Goal: Task Accomplishment & Management: Use online tool/utility

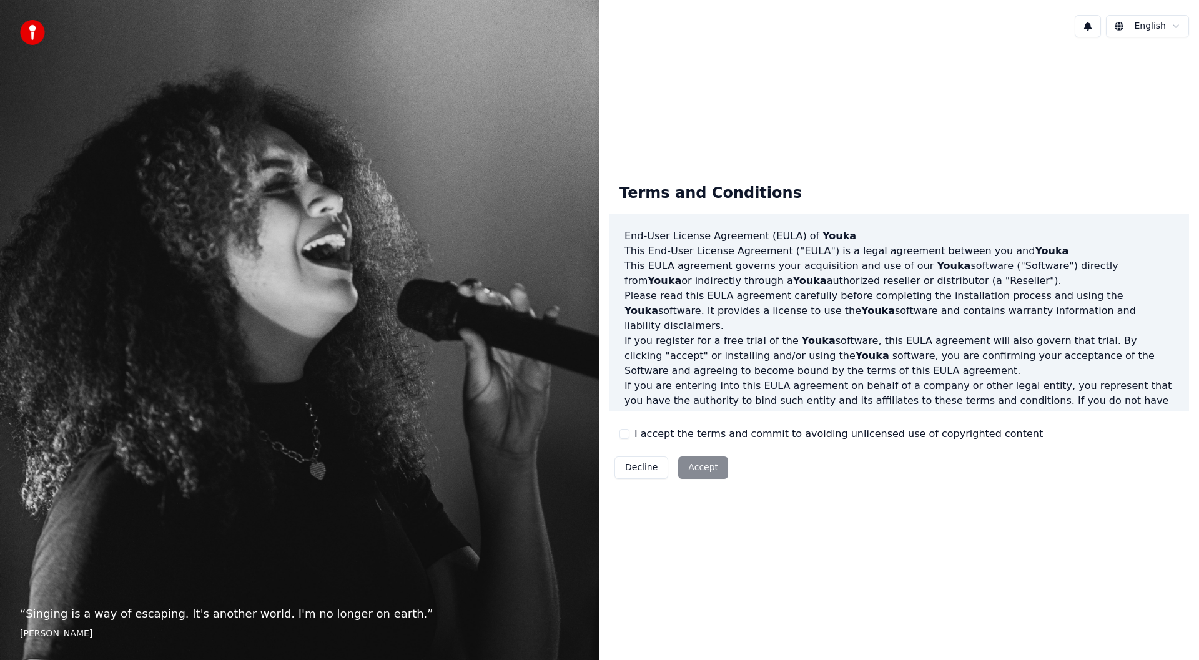
click at [700, 468] on div "Decline Accept" at bounding box center [671, 467] width 124 height 32
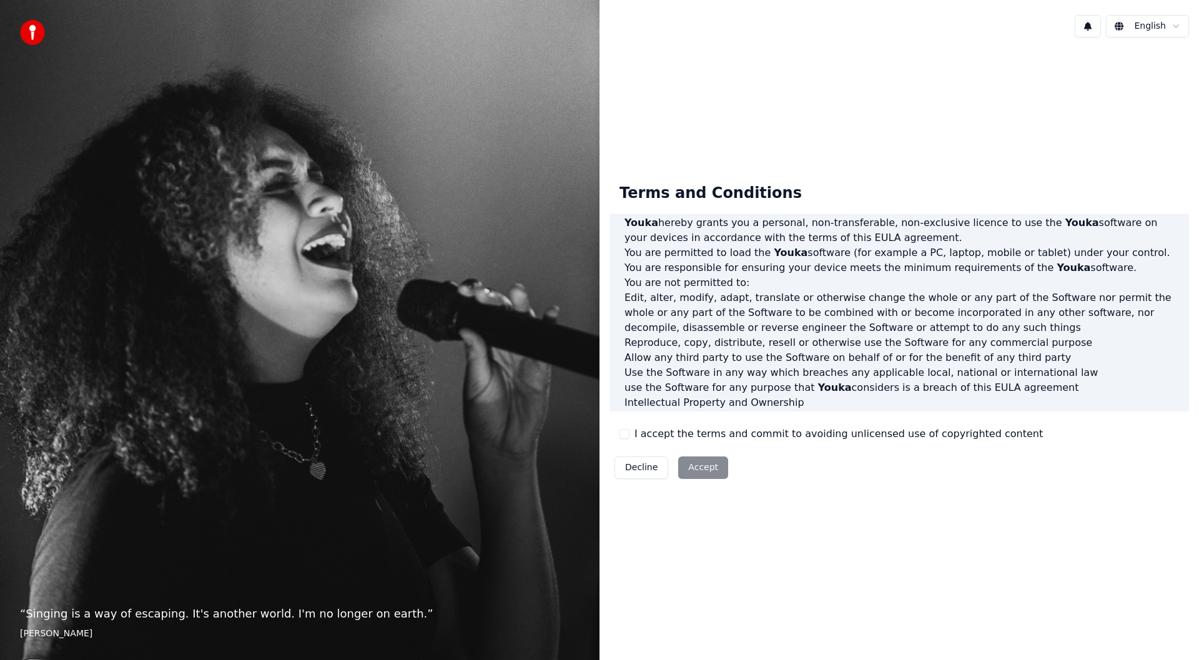
scroll to position [491, 0]
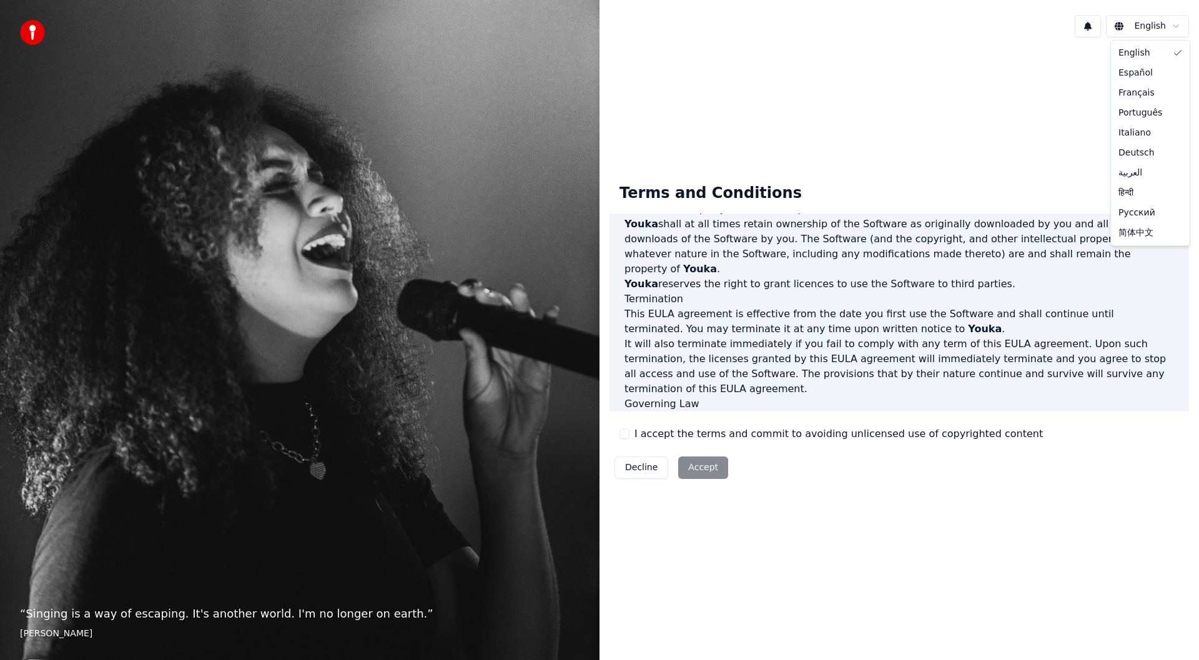
click at [1175, 28] on html "“ Singing is a way of escaping. It's another world. I'm no longer on earth. ” E…" at bounding box center [599, 330] width 1199 height 660
click at [1088, 29] on html "“ Singing is a way of escaping. It's another world. I'm no longer on earth. ” E…" at bounding box center [599, 330] width 1199 height 660
click at [1088, 29] on button at bounding box center [1087, 26] width 26 height 22
click at [832, 147] on div "Terms and Conditions End-User License Agreement (EULA) of Youka This End-User L…" at bounding box center [898, 328] width 599 height 562
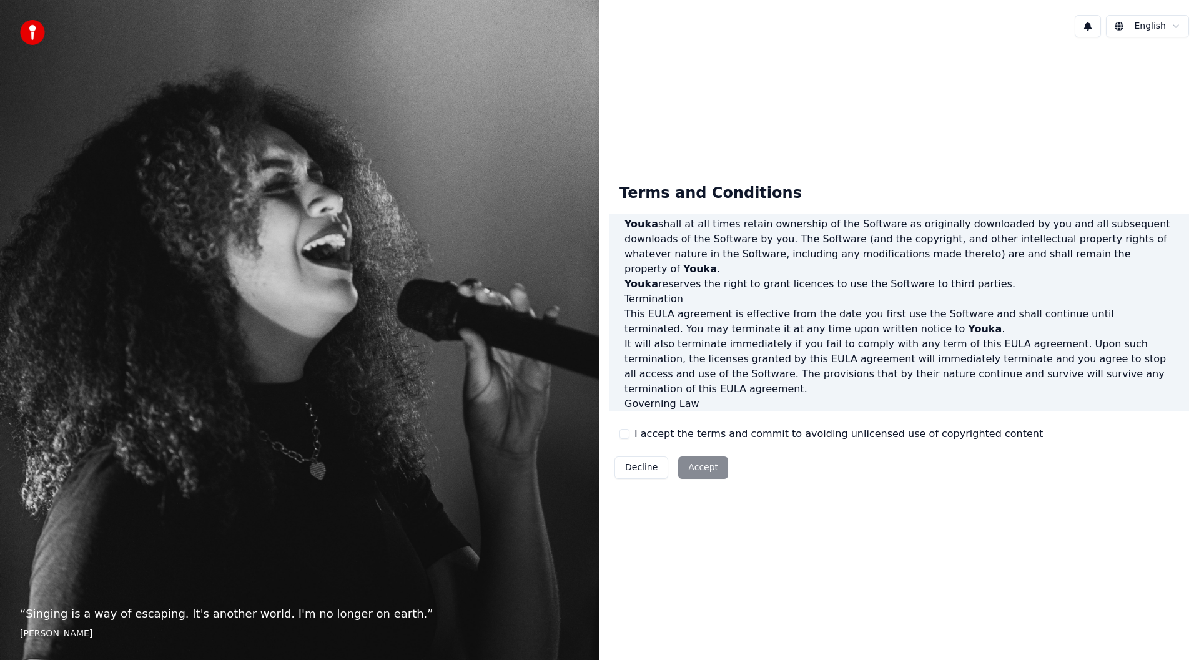
click at [832, 147] on div "Terms and Conditions End-User License Agreement (EULA) of Youka This End-User L…" at bounding box center [898, 328] width 599 height 562
click at [36, 30] on img at bounding box center [32, 32] width 25 height 25
click at [743, 431] on label "I accept the terms and commit to avoiding unlicensed use of copyrighted content" at bounding box center [838, 433] width 408 height 15
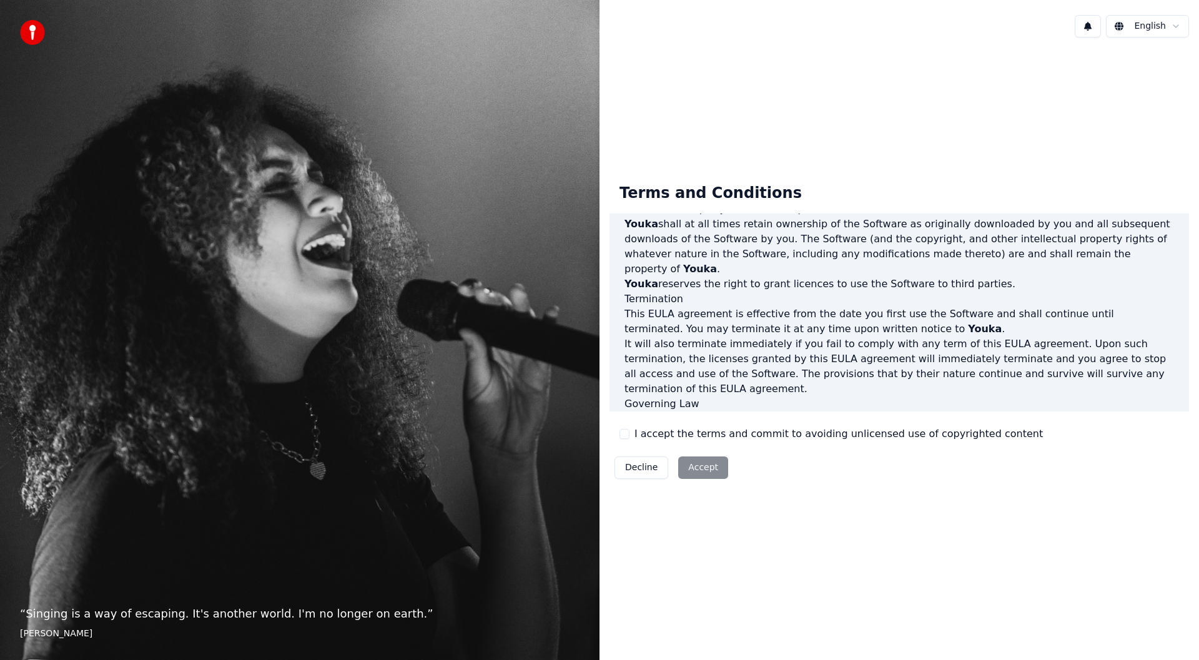
click at [629, 431] on button "I accept the terms and commit to avoiding unlicensed use of copyrighted content" at bounding box center [624, 434] width 10 height 10
click at [699, 469] on button "Accept" at bounding box center [703, 467] width 50 height 22
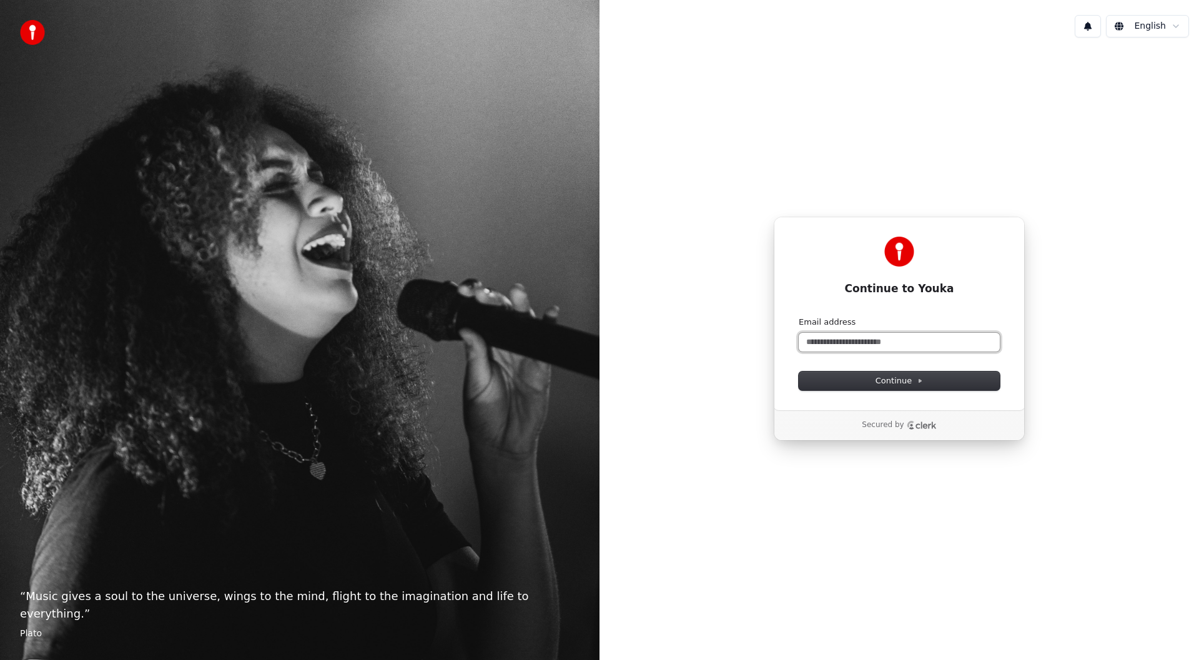
click at [840, 341] on input "Email address" at bounding box center [898, 342] width 201 height 19
type input "*"
click at [900, 384] on span "Continue" at bounding box center [898, 380] width 47 height 11
type input "**********"
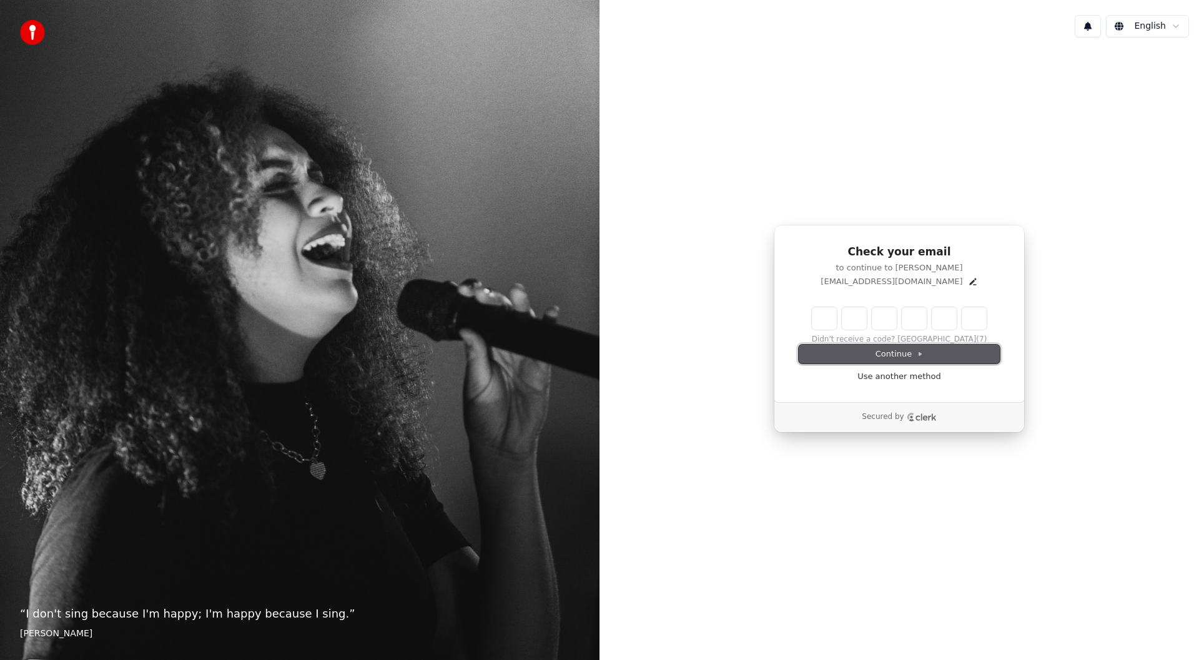
click at [939, 356] on button "Continue" at bounding box center [898, 354] width 201 height 19
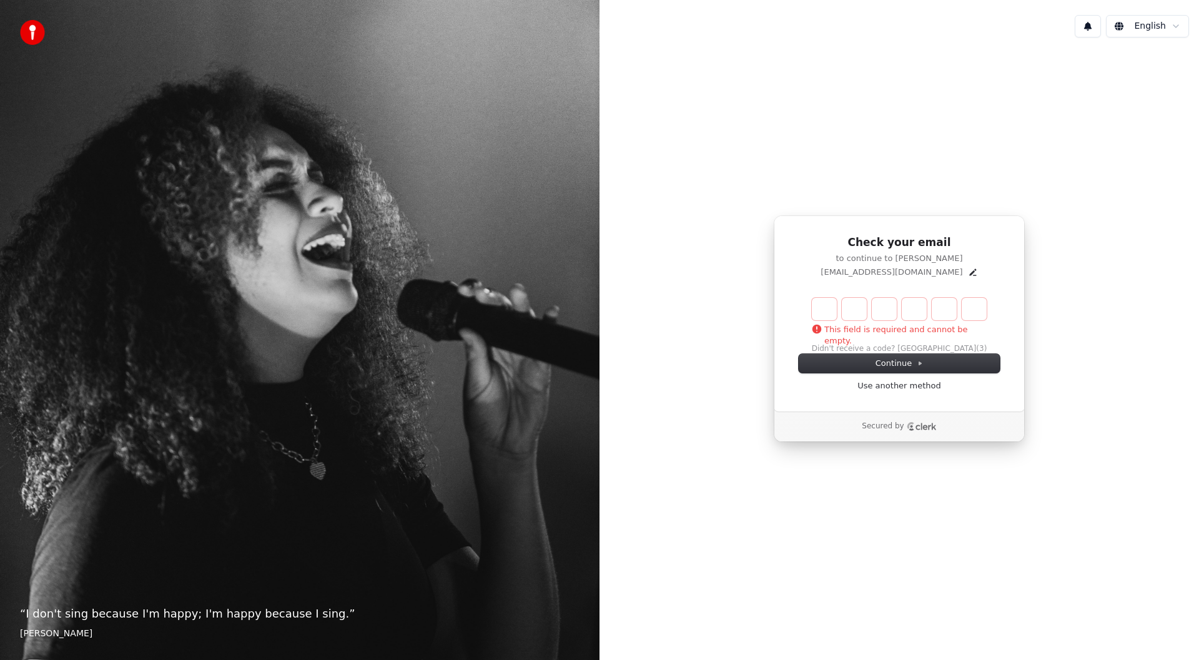
click at [823, 312] on input "Enter verification code" at bounding box center [899, 309] width 175 height 22
type input "******"
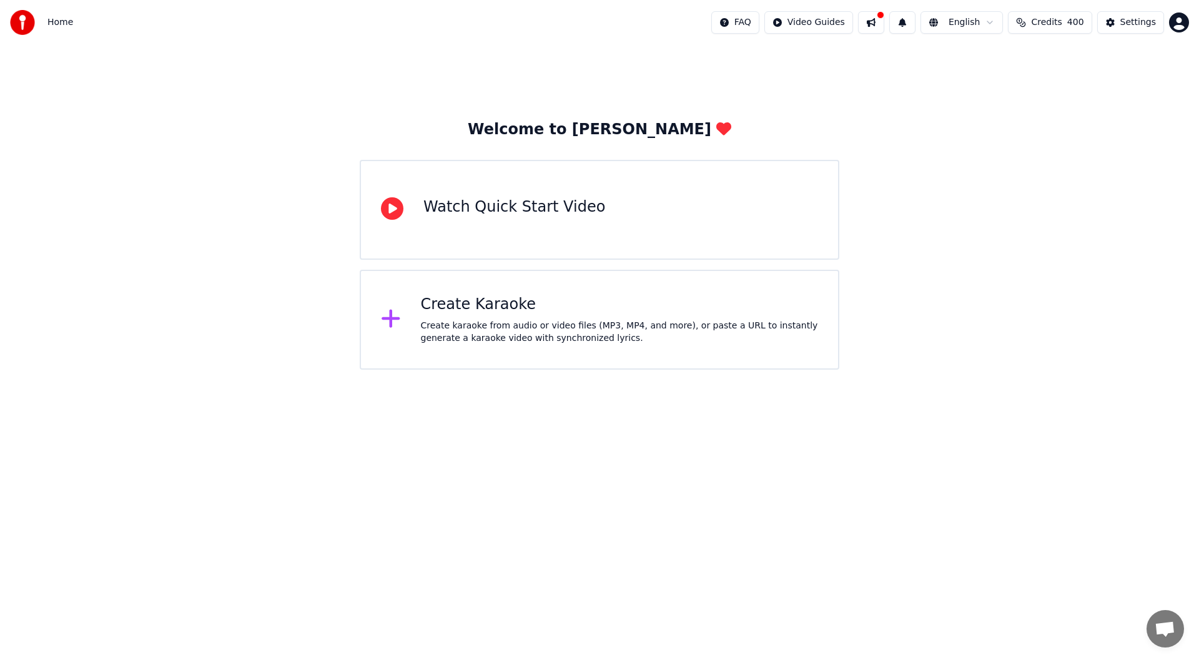
click at [504, 326] on div "Create karaoke from audio or video files (MP3, MP4, and more), or paste a URL t…" at bounding box center [620, 332] width 398 height 25
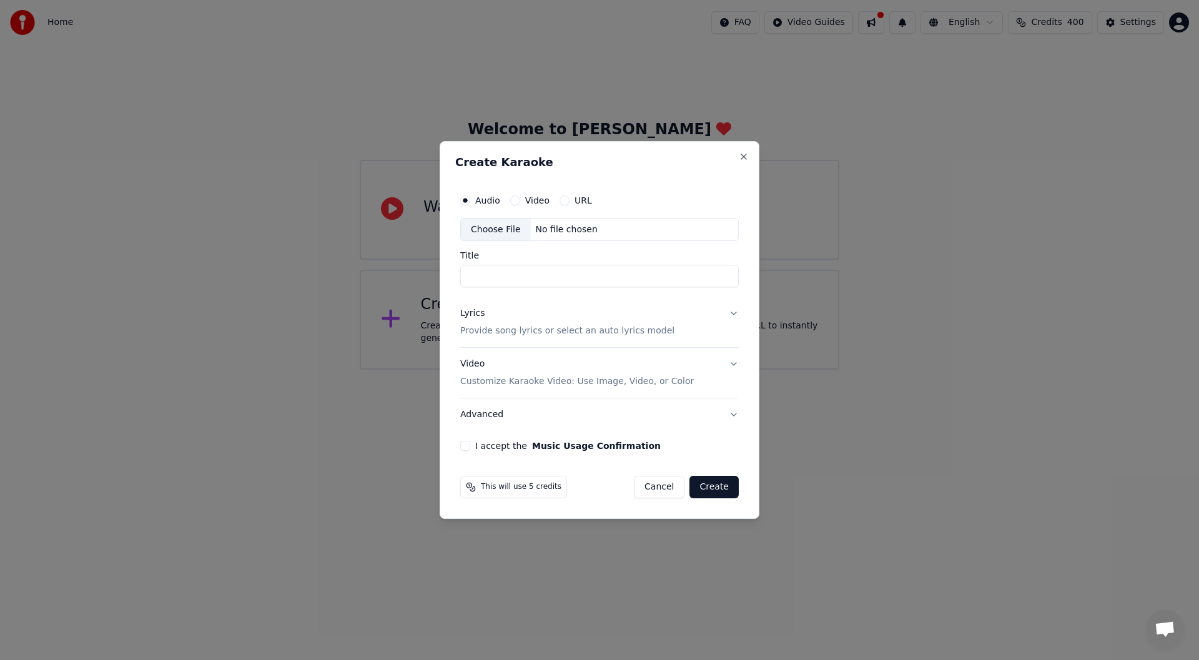
click at [495, 232] on div "Choose File" at bounding box center [496, 230] width 70 height 22
type input "**********"
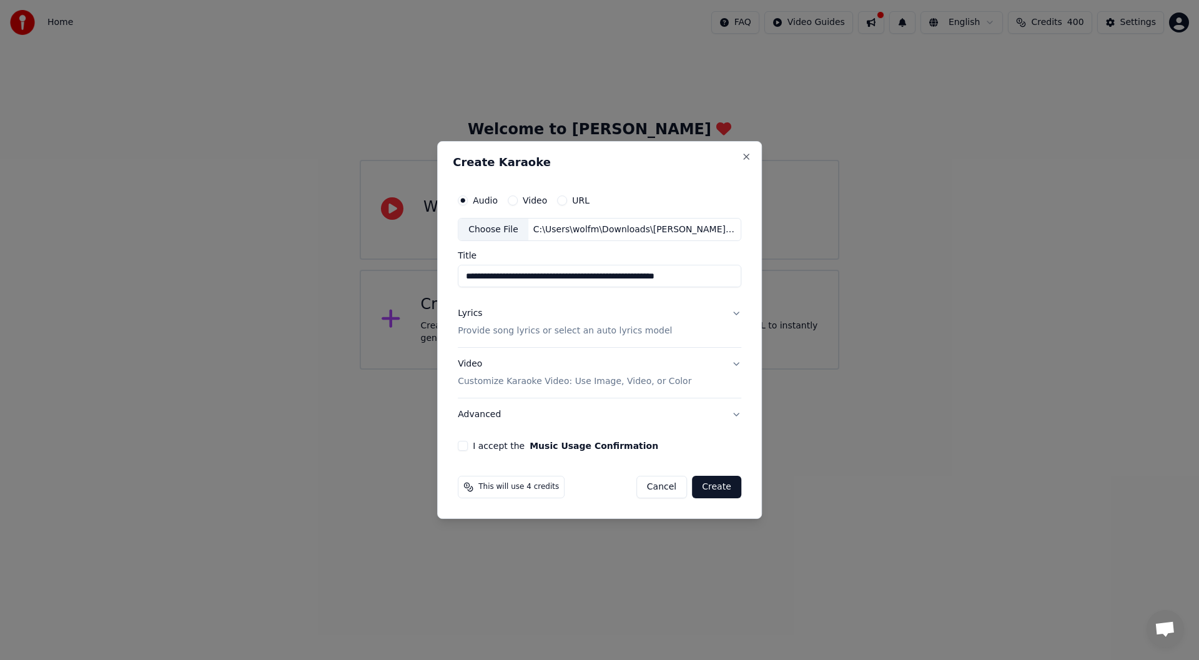
click at [474, 331] on p "Provide song lyrics or select an auto lyrics model" at bounding box center [565, 331] width 214 height 12
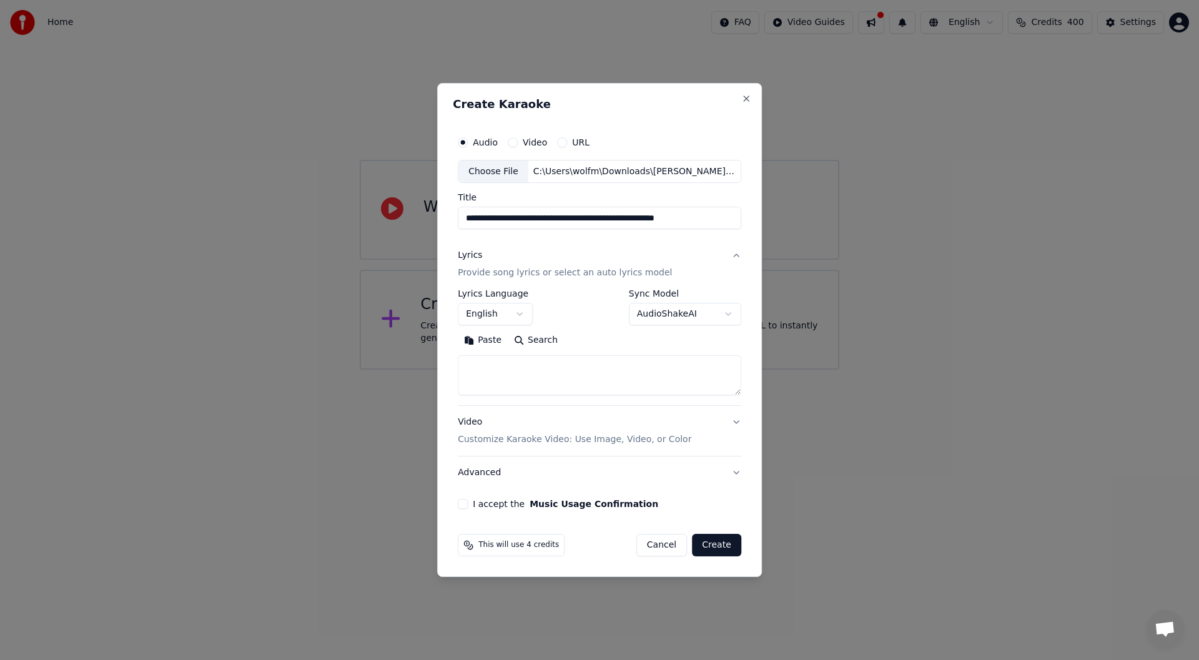
click at [513, 141] on button "Video" at bounding box center [513, 142] width 10 height 10
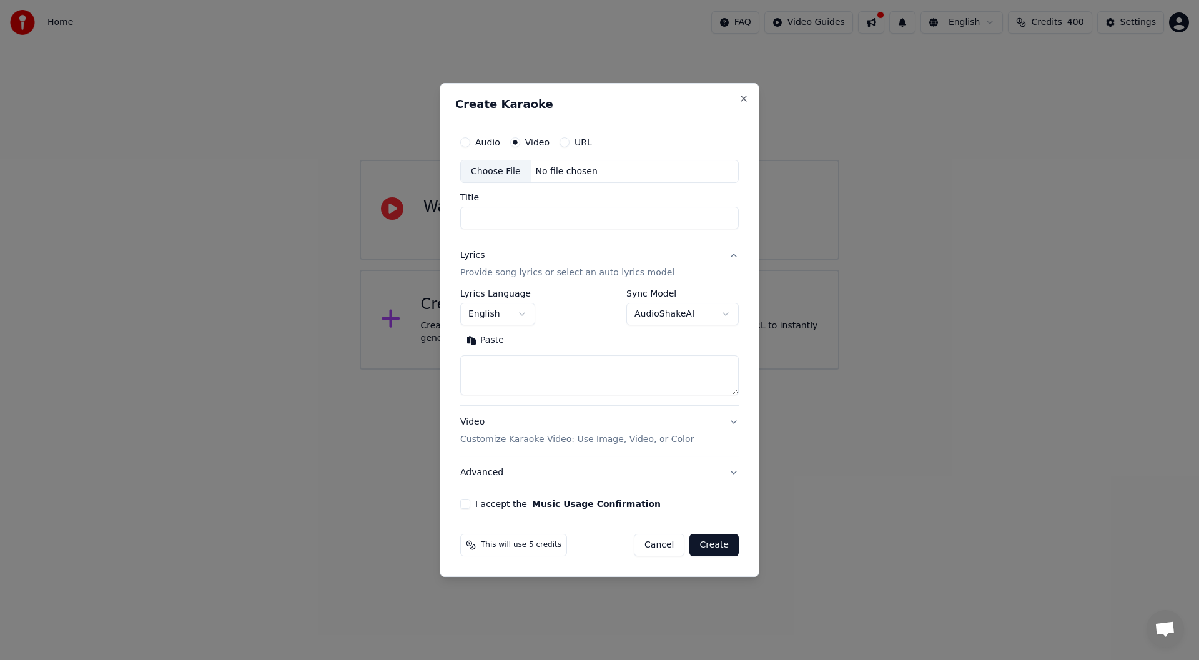
click at [498, 172] on div "Choose File" at bounding box center [496, 171] width 70 height 22
type input "**********"
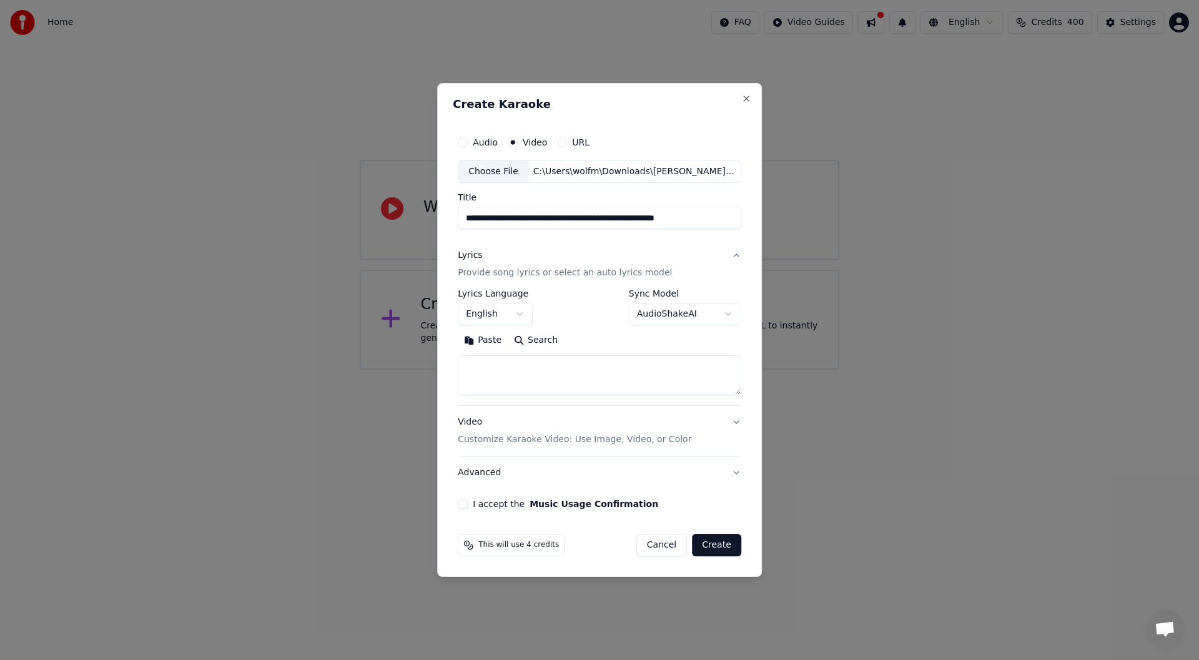
click at [533, 271] on p "Provide song lyrics or select an auto lyrics model" at bounding box center [565, 273] width 214 height 12
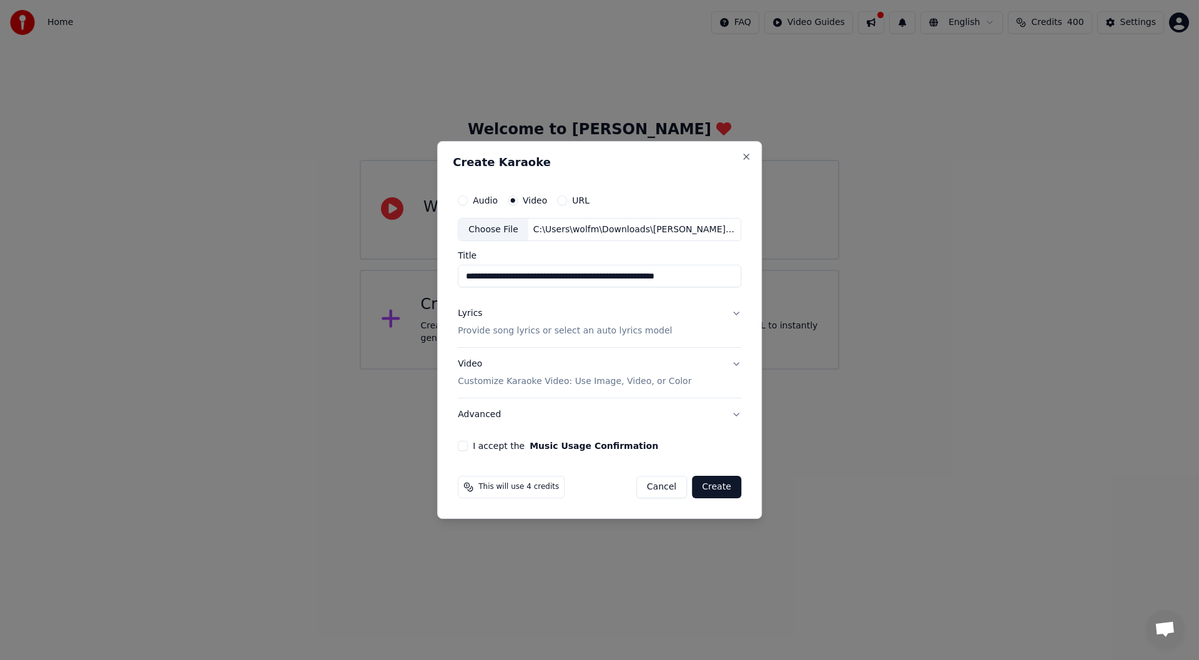
click at [468, 313] on div "Lyrics" at bounding box center [470, 314] width 24 height 12
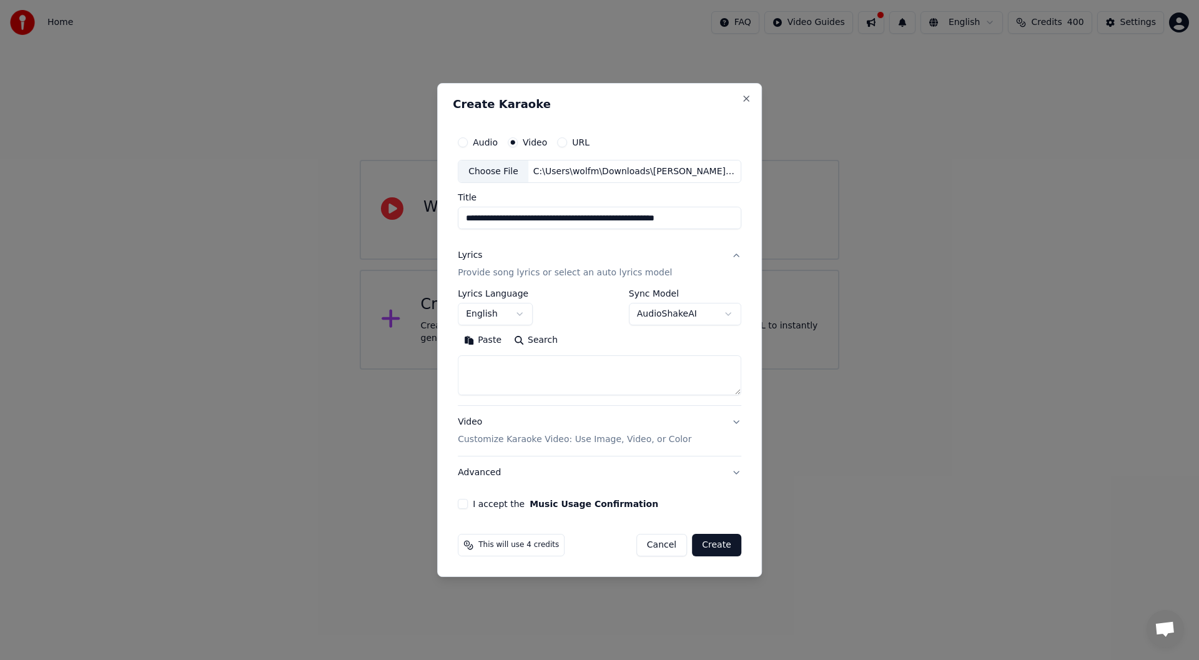
click at [706, 548] on button "Create" at bounding box center [716, 545] width 49 height 22
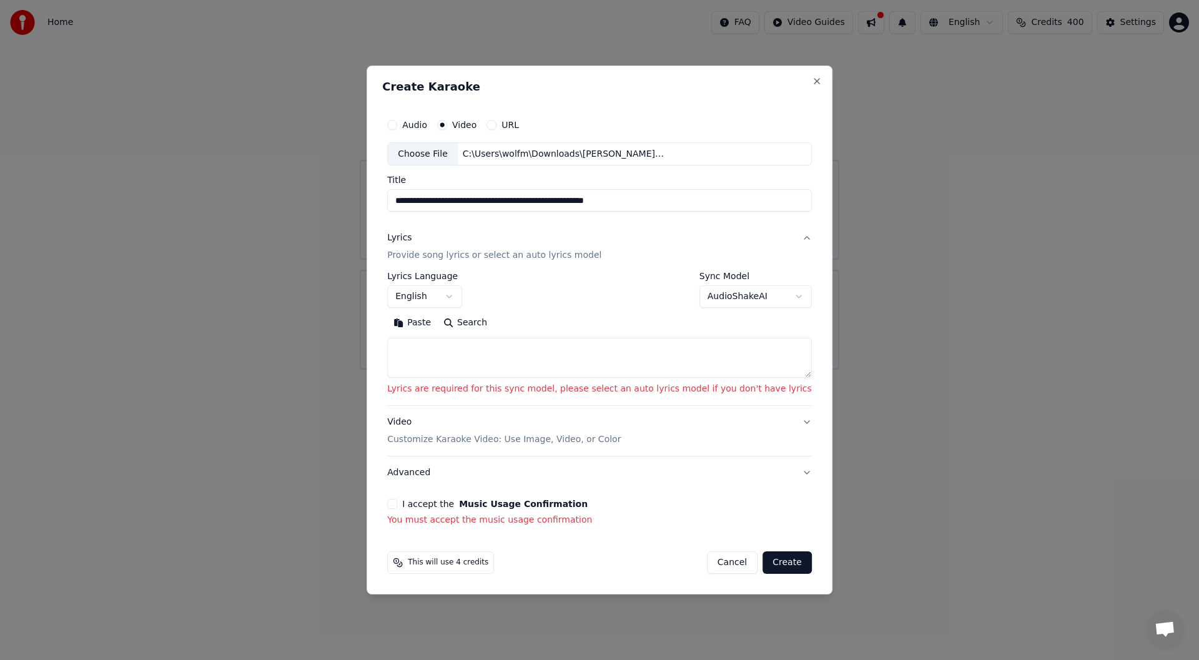
click at [621, 392] on p "Lyrics are required for this sync model, please select an auto lyrics model if …" at bounding box center [599, 389] width 425 height 12
click at [487, 351] on textarea at bounding box center [599, 358] width 425 height 40
click at [490, 321] on button "Search" at bounding box center [465, 323] width 56 height 20
click at [397, 503] on button "I accept the Music Usage Confirmation" at bounding box center [392, 504] width 10 height 10
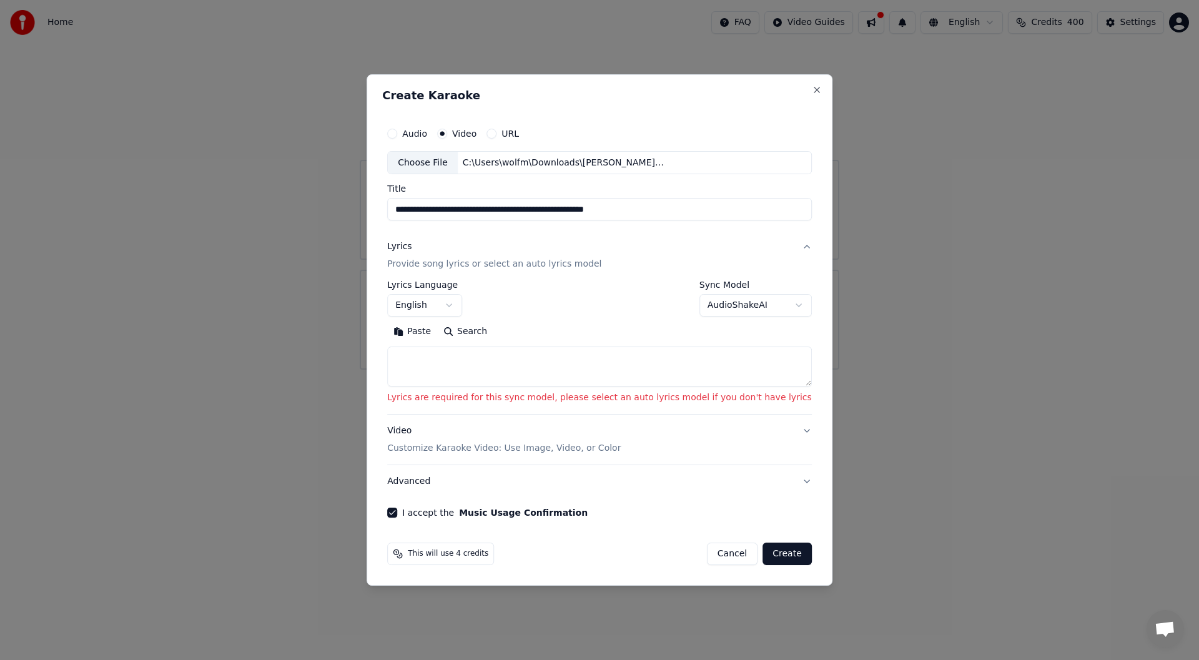
click at [485, 332] on button "Search" at bounding box center [465, 332] width 56 height 20
click at [762, 557] on button "Create" at bounding box center [786, 554] width 49 height 22
click at [644, 518] on div "**********" at bounding box center [599, 319] width 435 height 407
click at [762, 552] on button "Create" at bounding box center [786, 554] width 49 height 22
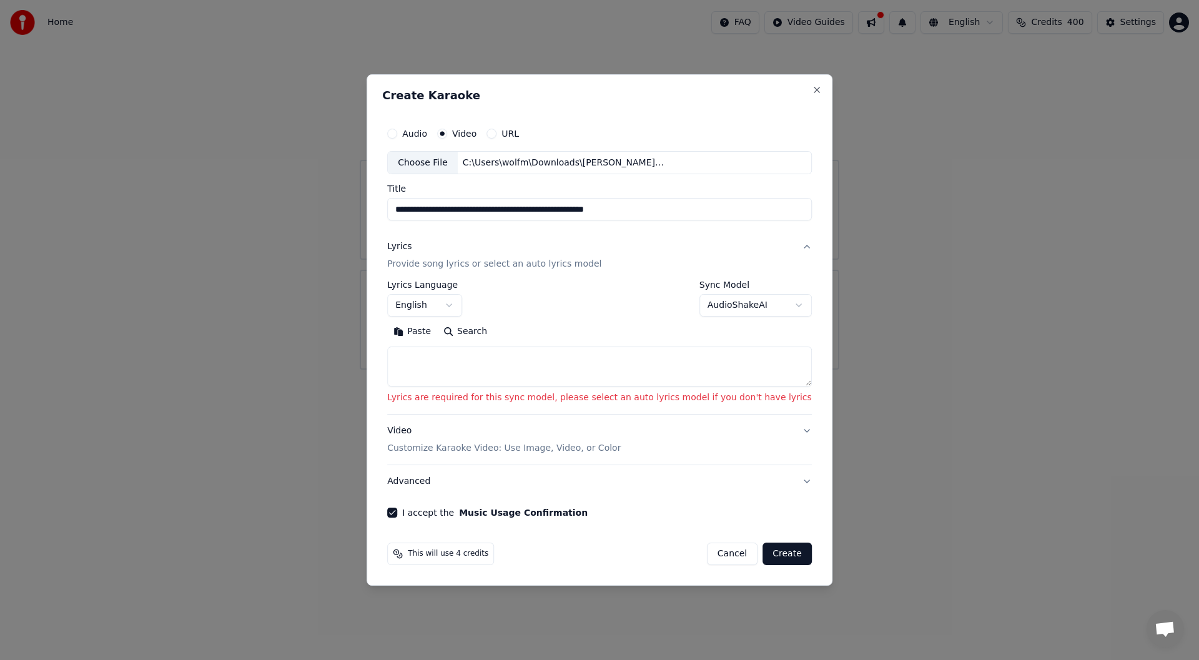
click at [762, 552] on button "Create" at bounding box center [786, 554] width 49 height 22
click at [476, 137] on label "Video" at bounding box center [464, 133] width 24 height 9
click at [447, 137] on button "Video" at bounding box center [442, 134] width 10 height 10
click at [475, 184] on div "**********" at bounding box center [599, 171] width 425 height 100
click at [440, 165] on div "Choose File" at bounding box center [423, 163] width 70 height 22
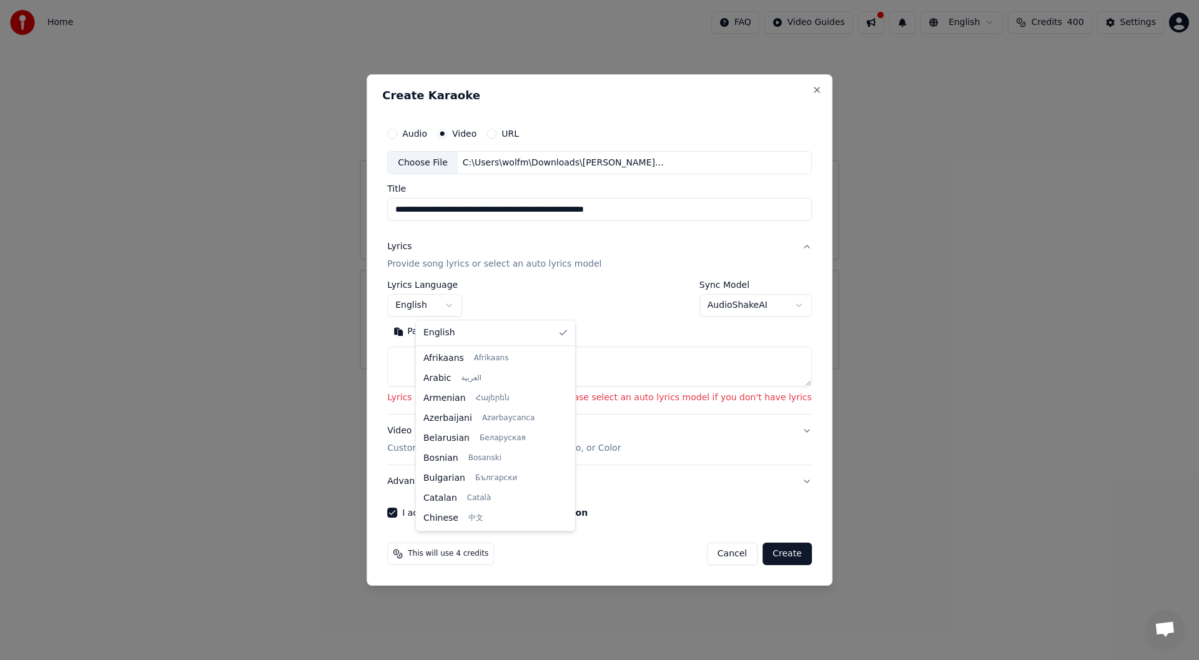
click at [474, 302] on body "**********" at bounding box center [599, 185] width 1199 height 370
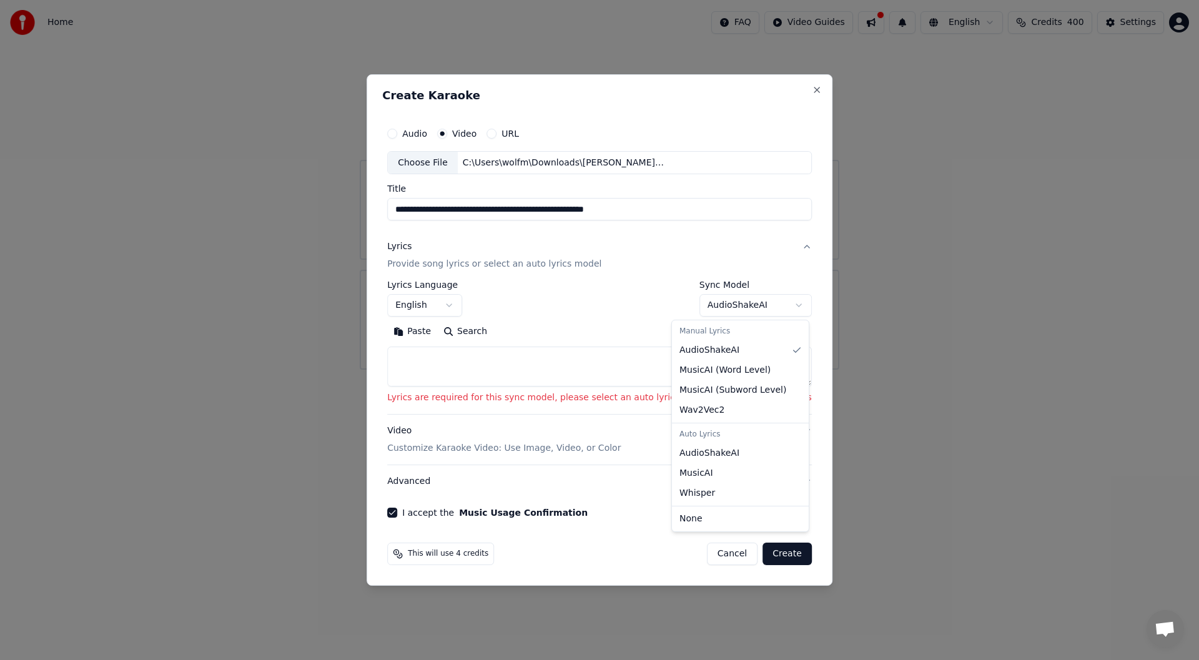
click at [769, 304] on body "**********" at bounding box center [599, 185] width 1199 height 370
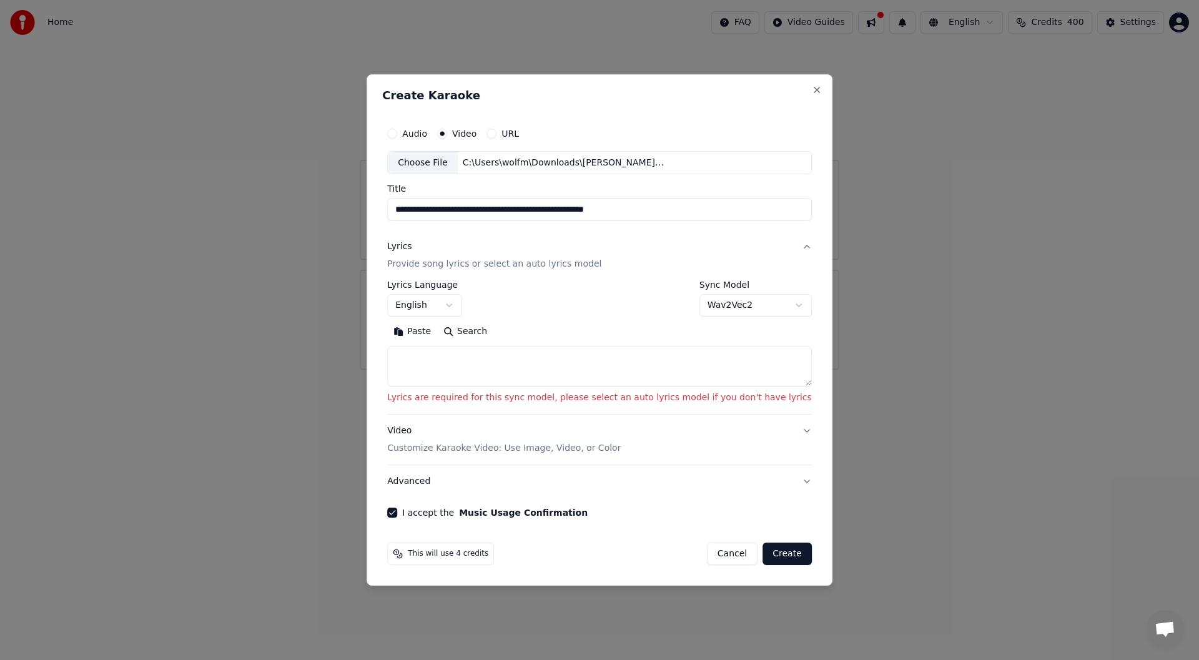
click at [488, 333] on button "Search" at bounding box center [465, 332] width 56 height 20
click at [762, 553] on button "Create" at bounding box center [786, 554] width 49 height 22
click at [745, 311] on body "**********" at bounding box center [599, 185] width 1199 height 370
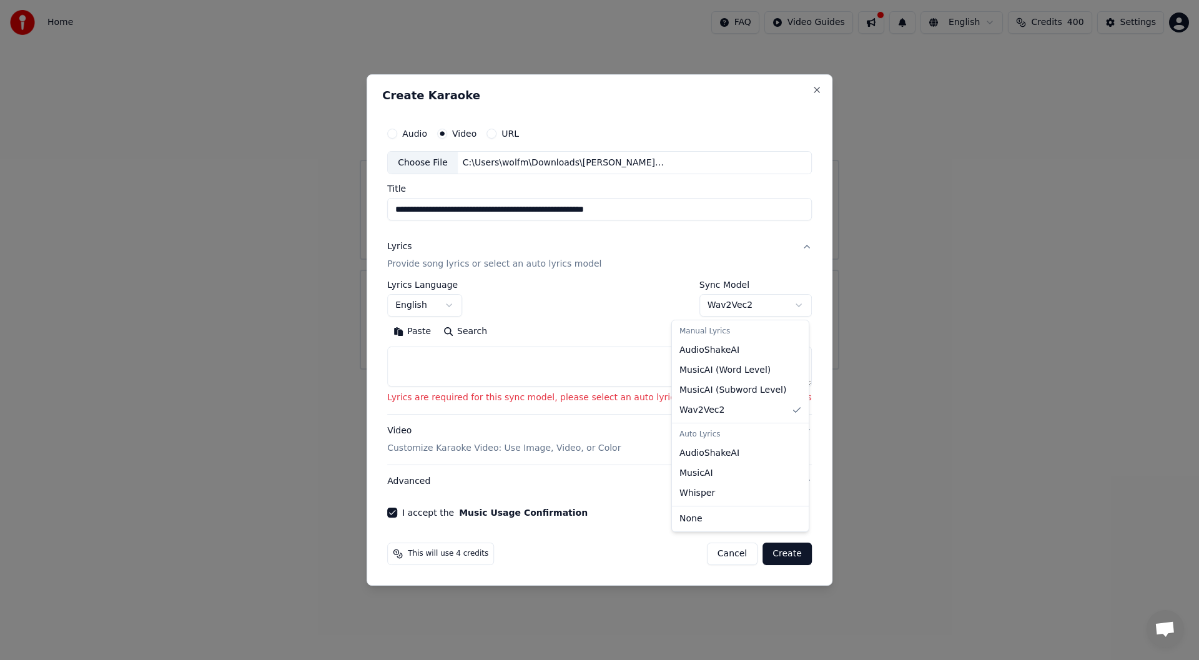
select select "**********"
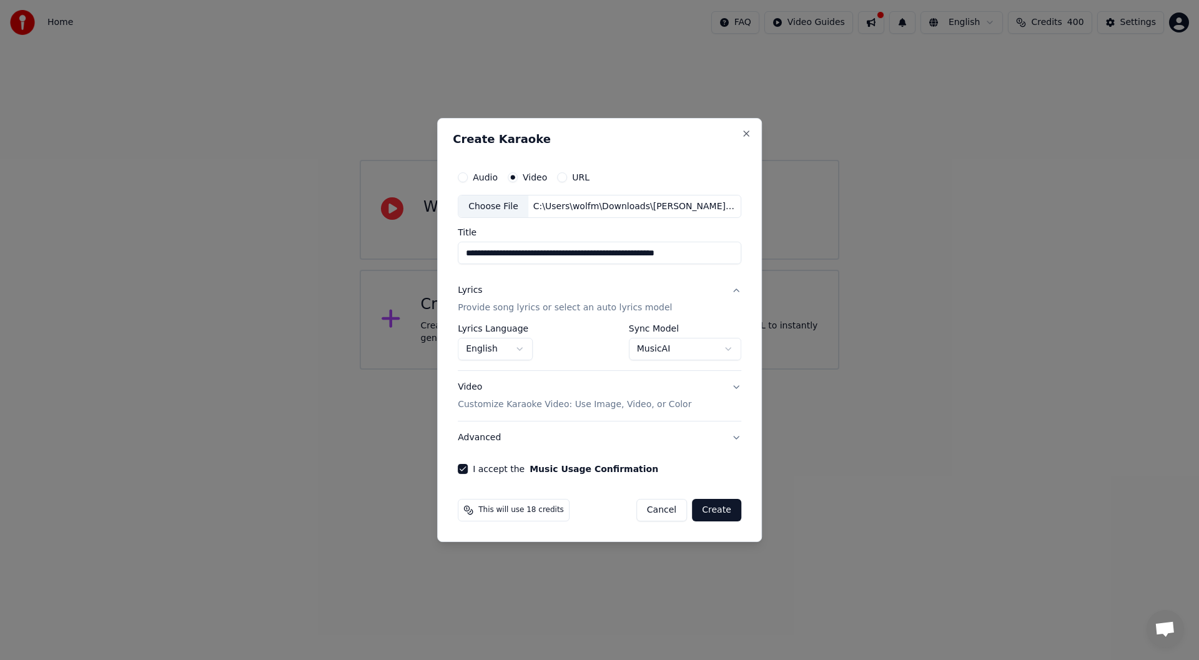
click at [705, 507] on button "Create" at bounding box center [716, 510] width 49 height 22
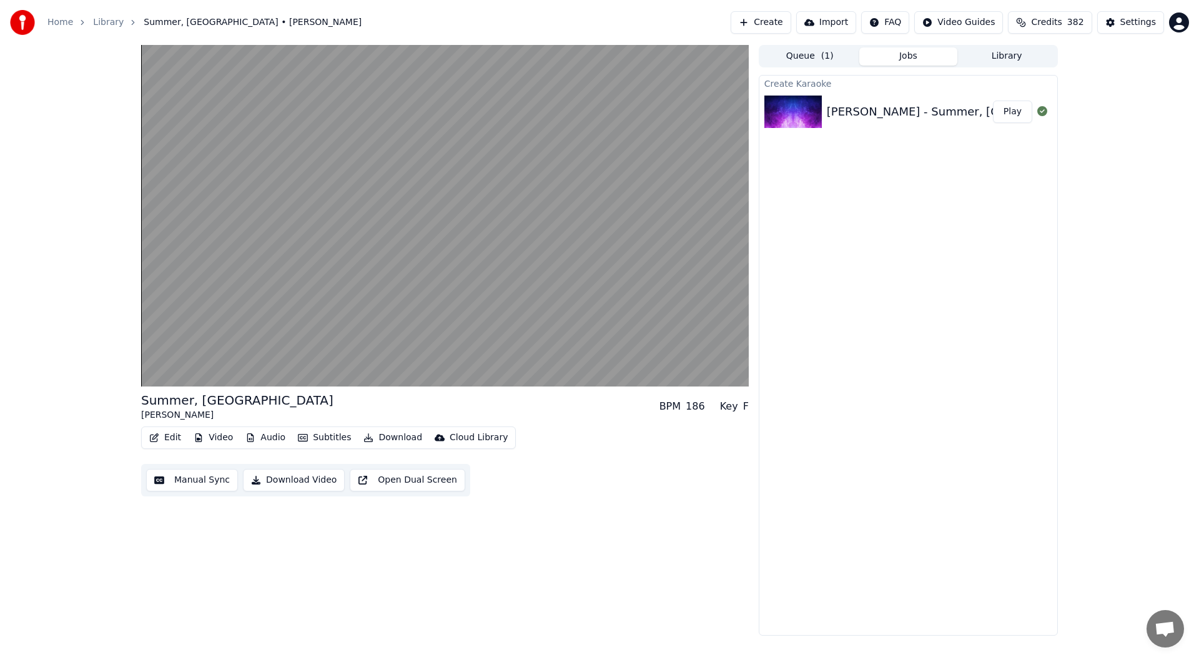
click at [325, 432] on button "Subtitles" at bounding box center [324, 437] width 63 height 17
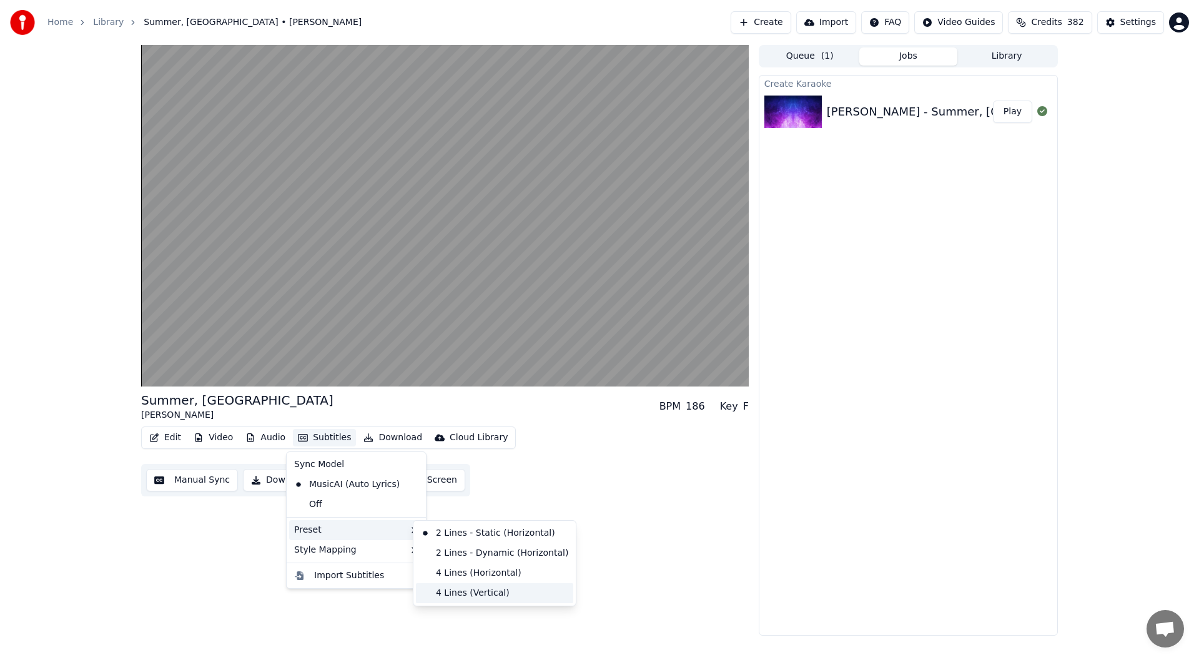
click at [451, 595] on div "4 Lines (Vertical)" at bounding box center [494, 593] width 157 height 20
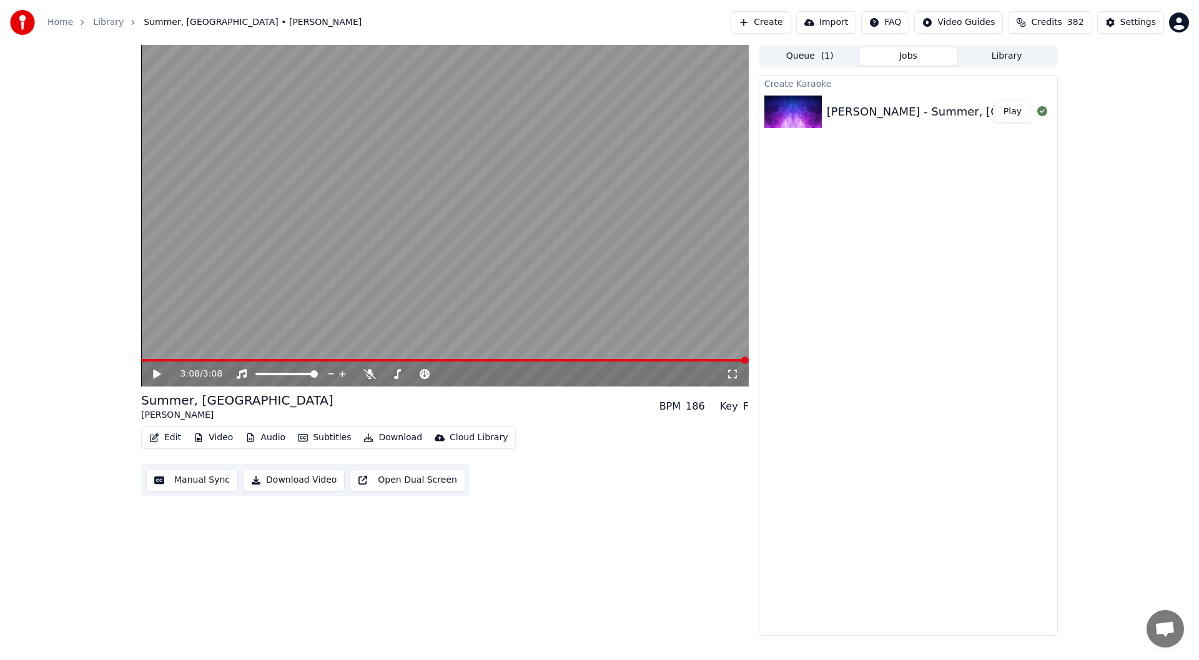
click at [783, 22] on button "Create" at bounding box center [760, 22] width 61 height 22
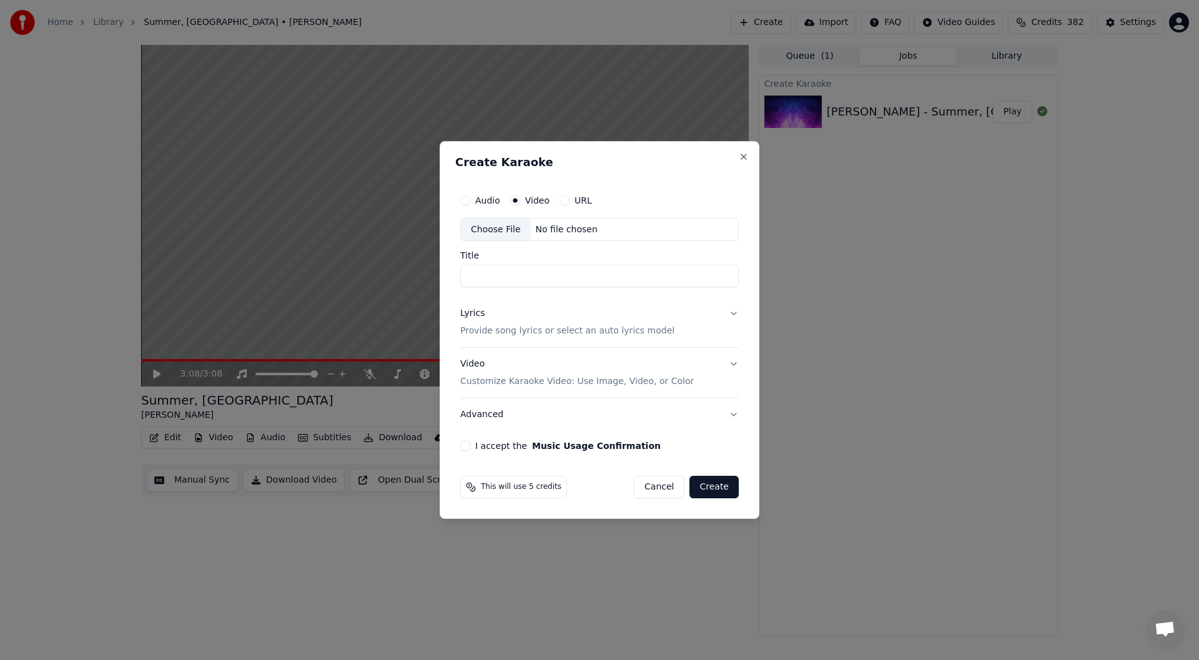
click at [491, 227] on div "Choose File" at bounding box center [496, 230] width 70 height 22
type input "**********"
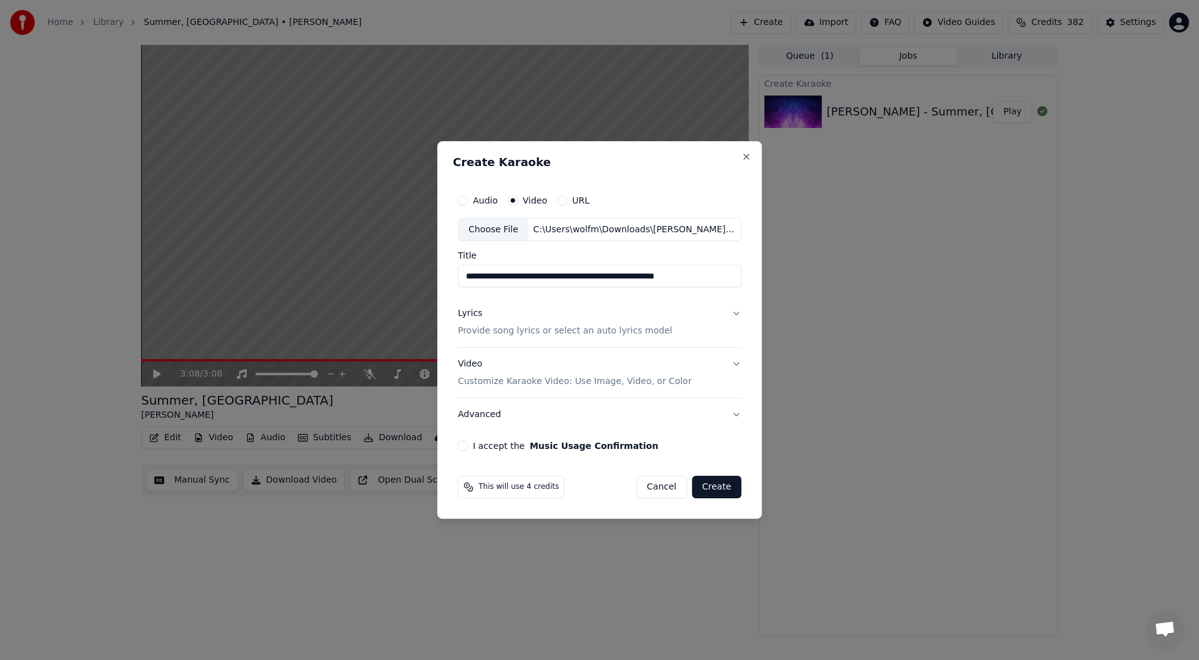
click at [664, 488] on button "Cancel" at bounding box center [661, 487] width 51 height 22
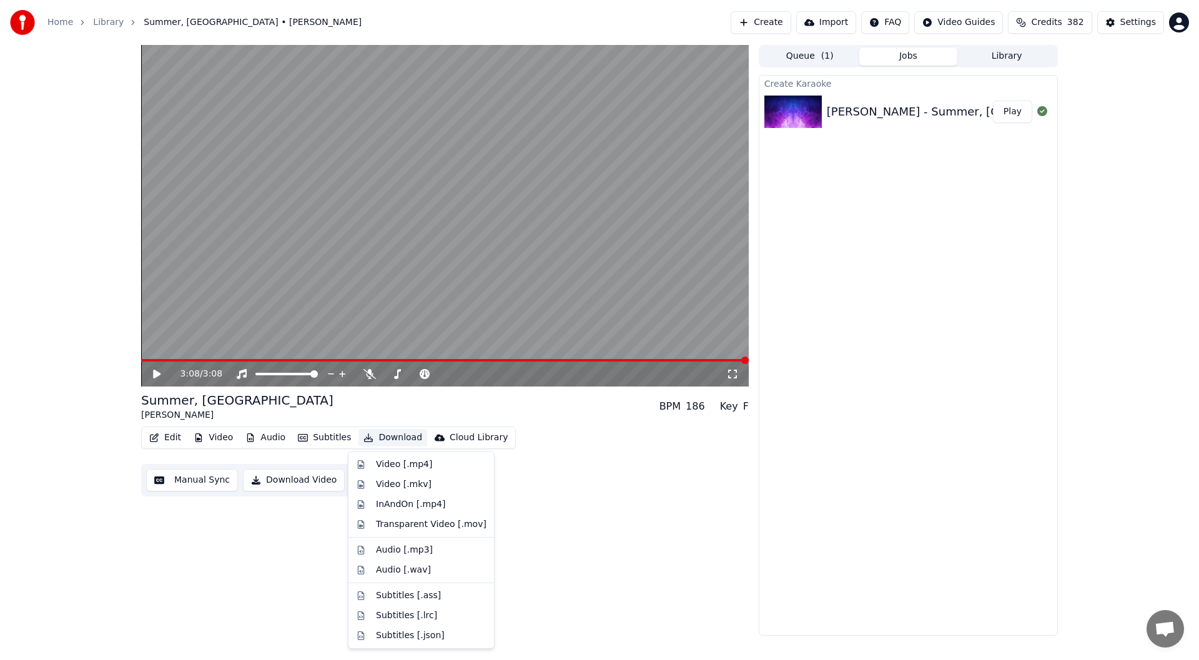
click at [375, 438] on button "Download" at bounding box center [392, 437] width 69 height 17
click at [386, 464] on div "Video [.mp4]" at bounding box center [404, 464] width 56 height 12
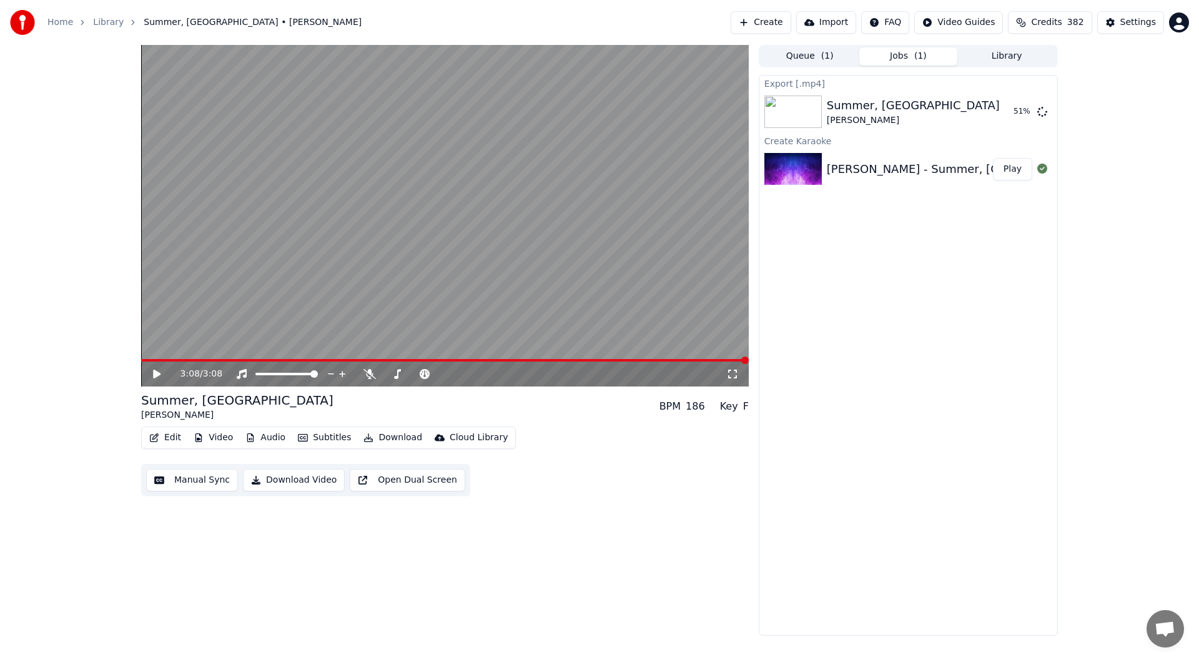
click at [1013, 169] on button "Play" at bounding box center [1012, 169] width 39 height 22
click at [155, 373] on icon at bounding box center [157, 373] width 6 height 7
click at [1011, 115] on button "Show" at bounding box center [1009, 112] width 45 height 22
click at [770, 21] on button "Create" at bounding box center [760, 22] width 61 height 22
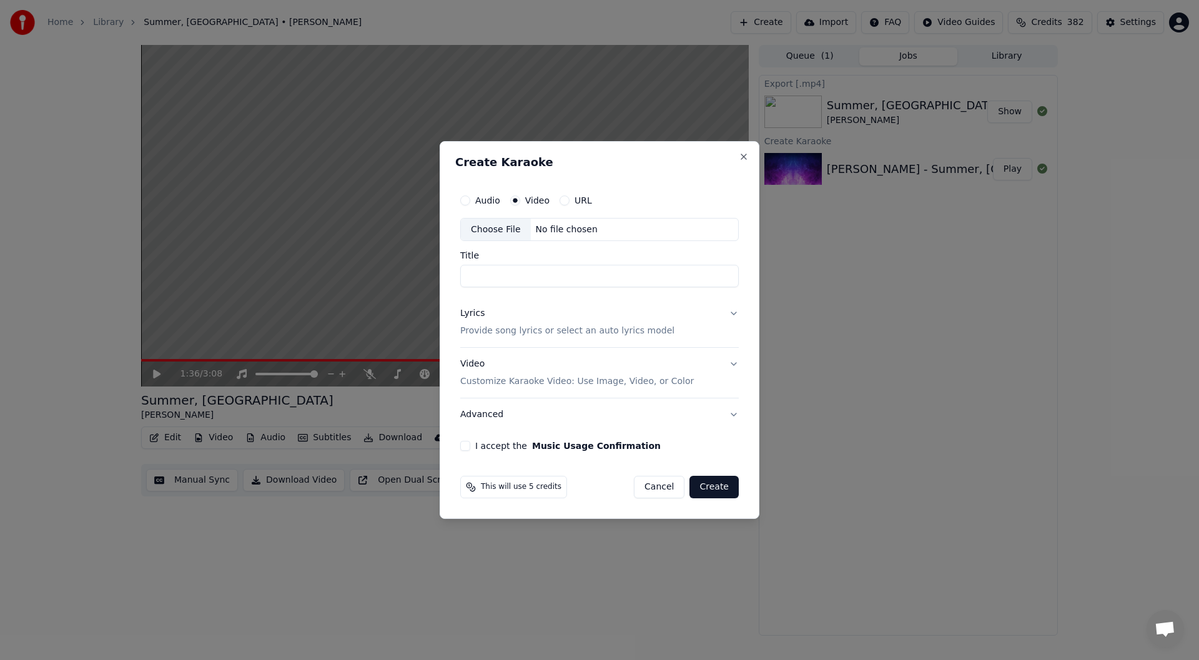
click at [501, 231] on div "Choose File" at bounding box center [496, 230] width 70 height 22
type input "**********"
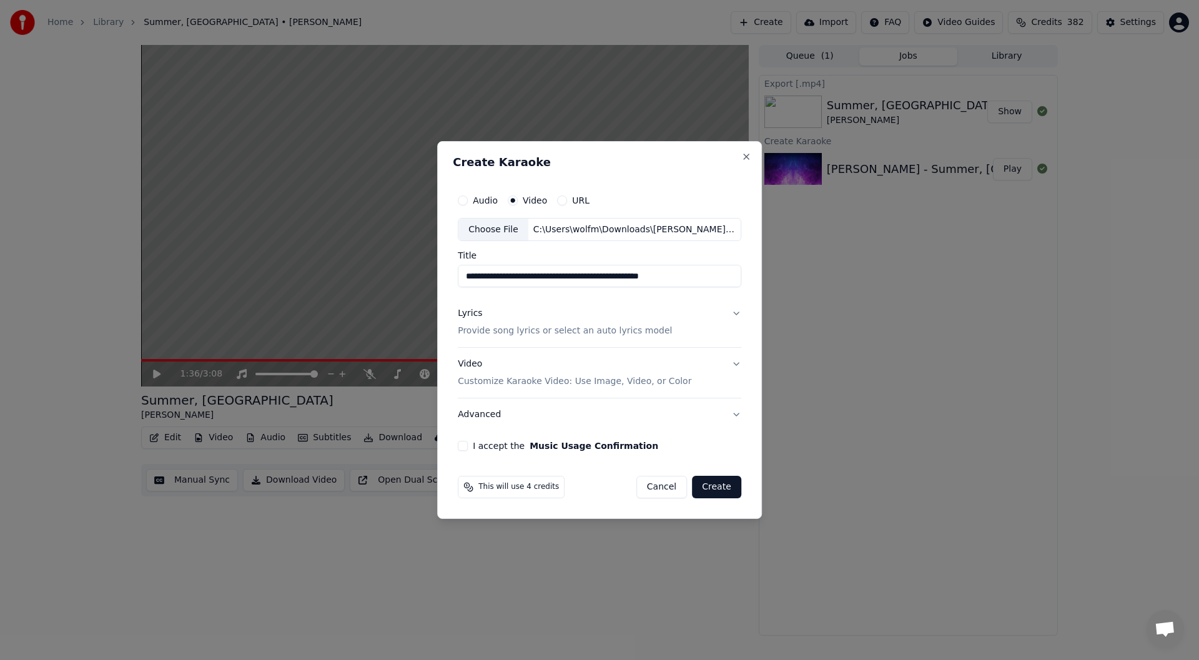
click at [531, 330] on p "Provide song lyrics or select an auto lyrics model" at bounding box center [565, 331] width 214 height 12
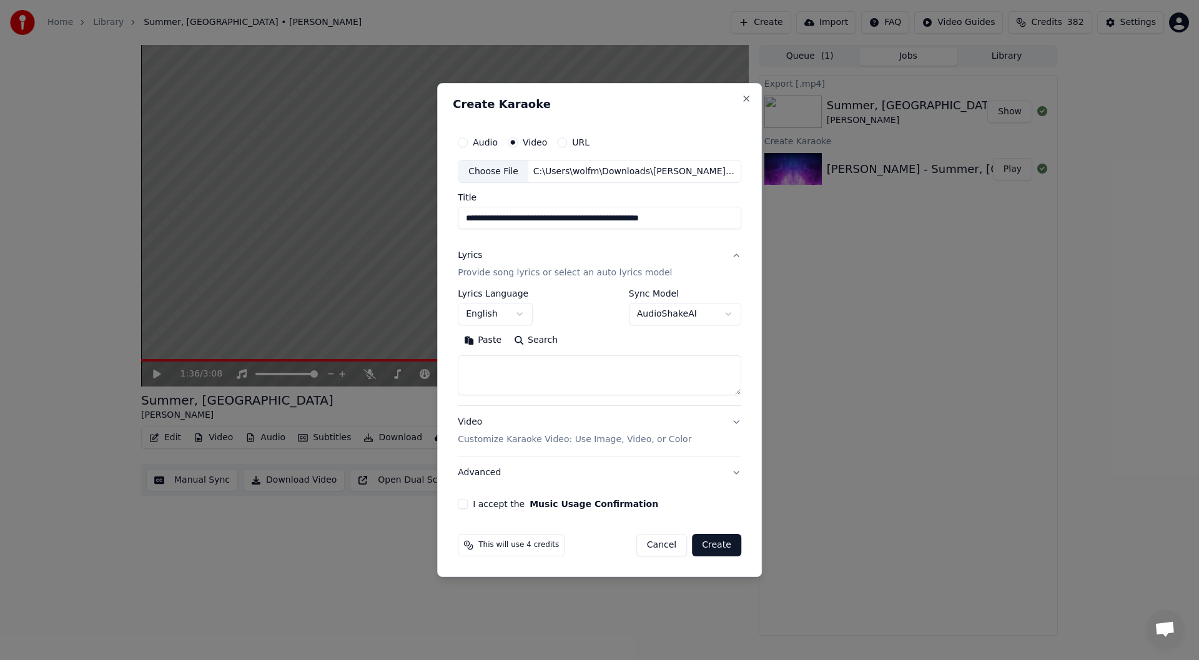
click at [461, 504] on button "I accept the Music Usage Confirmation" at bounding box center [463, 504] width 10 height 10
click at [655, 317] on body "**********" at bounding box center [599, 330] width 1199 height 660
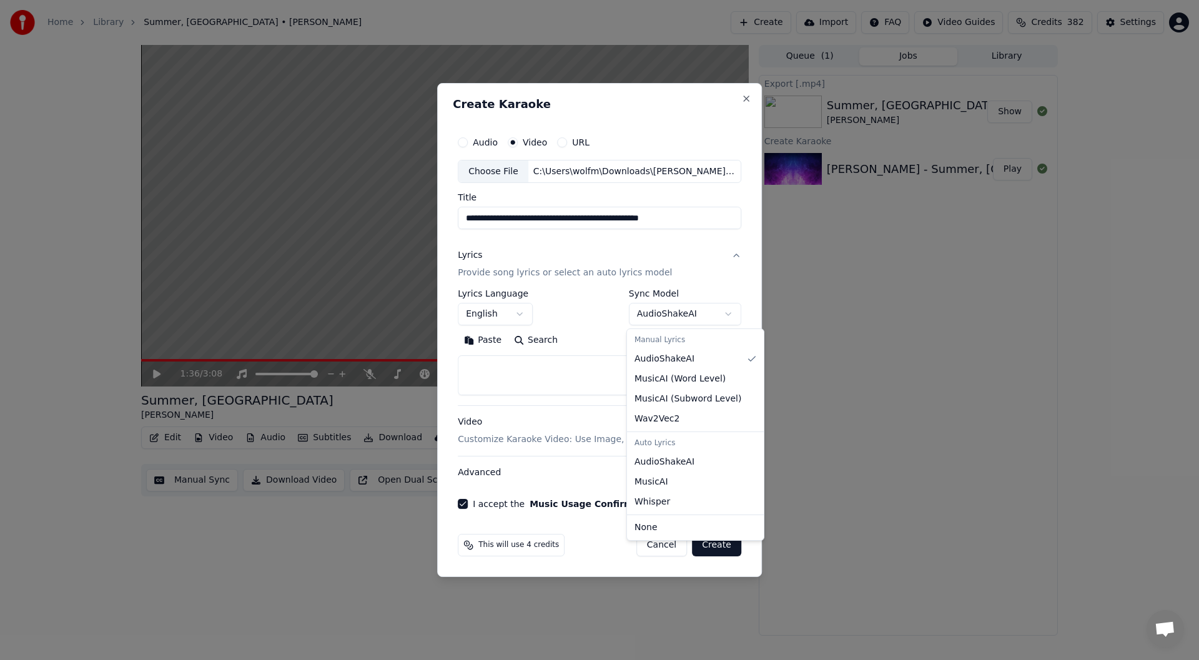
select select "********"
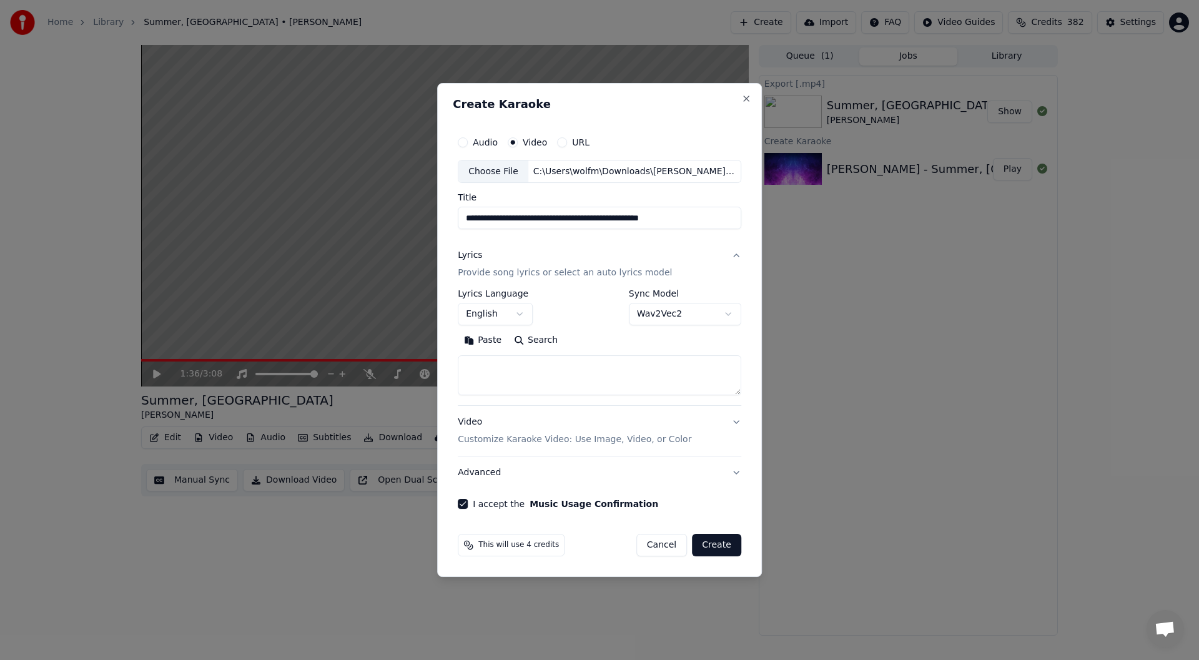
click at [712, 544] on button "Create" at bounding box center [716, 545] width 49 height 22
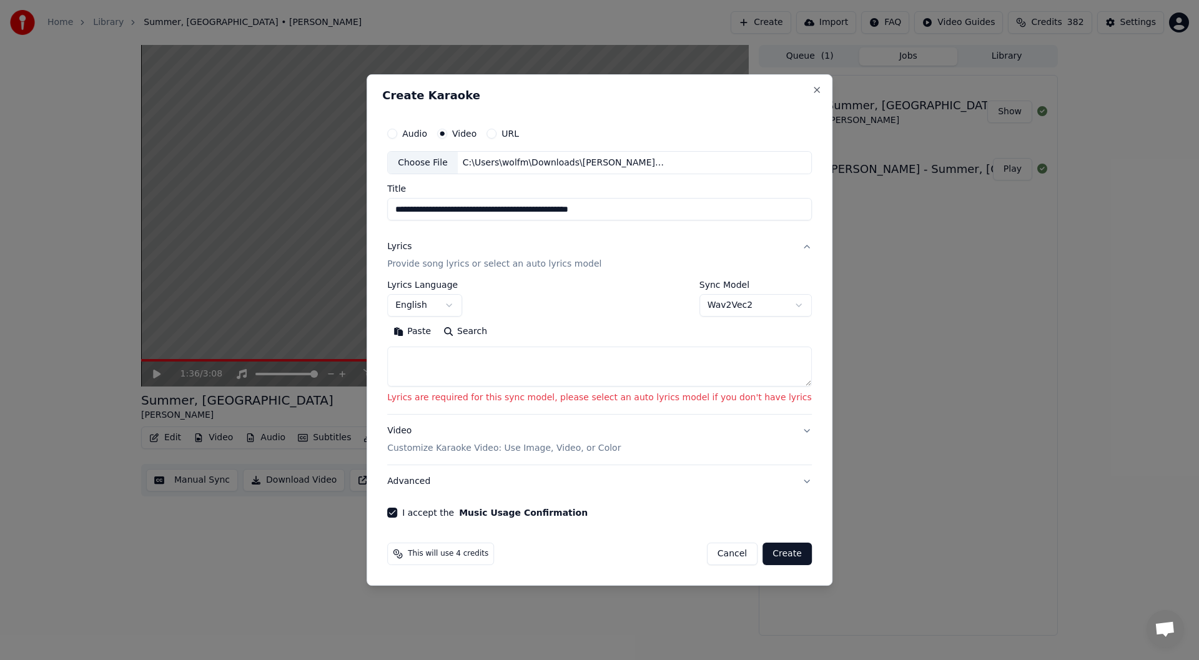
click at [650, 212] on input "**********" at bounding box center [599, 210] width 425 height 22
type input "**********"
click at [493, 330] on button "Search" at bounding box center [465, 332] width 56 height 20
click at [762, 554] on button "Create" at bounding box center [786, 554] width 49 height 22
click at [708, 300] on body "**********" at bounding box center [599, 330] width 1199 height 660
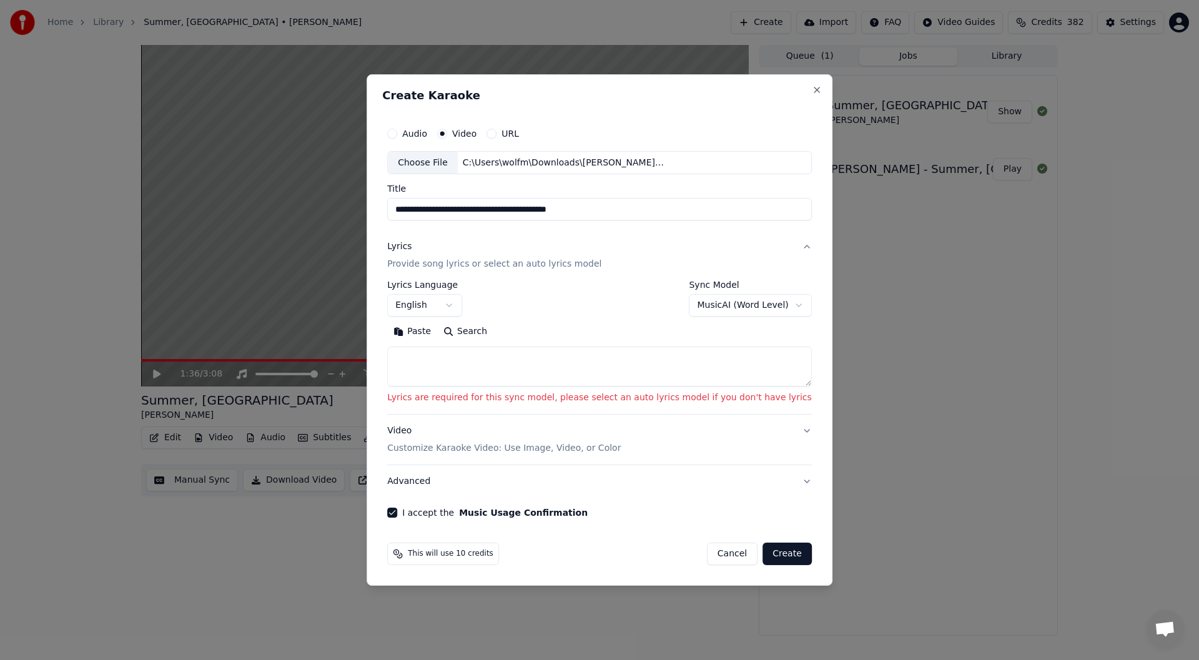
click at [763, 562] on button "Create" at bounding box center [786, 554] width 49 height 22
click at [762, 552] on button "Create" at bounding box center [786, 554] width 49 height 22
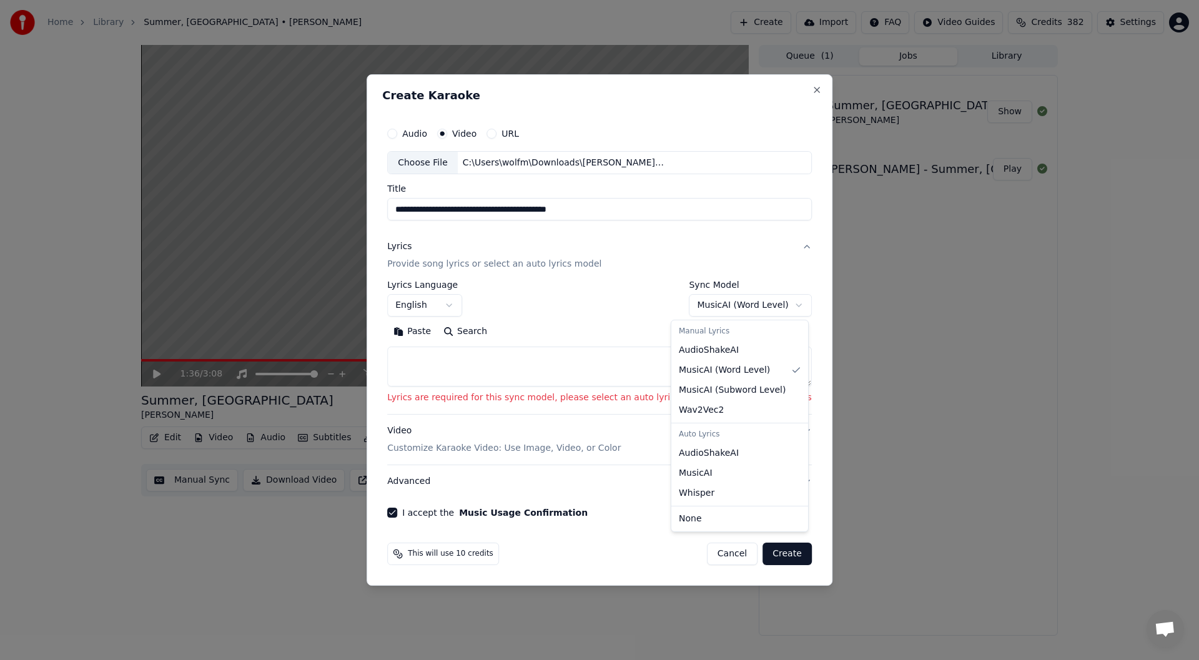
click at [699, 308] on body "**********" at bounding box center [599, 330] width 1199 height 660
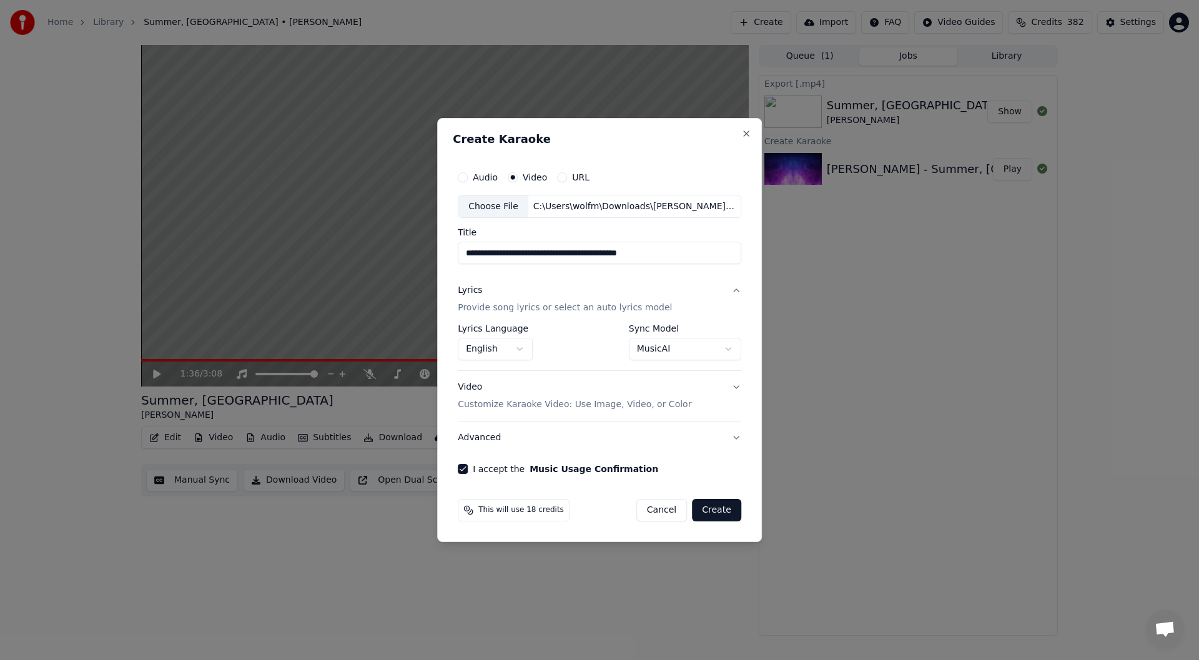
click at [712, 511] on button "Create" at bounding box center [716, 510] width 49 height 22
select select "**********"
select select
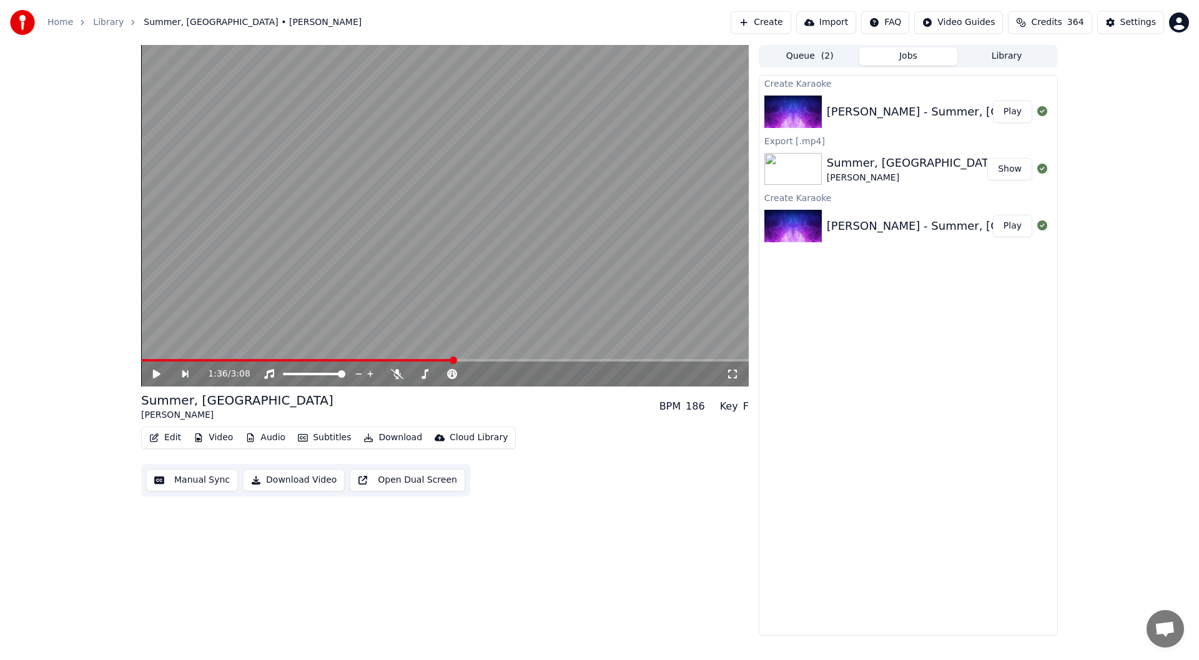
click at [660, 562] on div "1:36 / 3:08 Summer, Highland Falls [PERSON_NAME] BPM 186 Key F Edit Video Audio…" at bounding box center [444, 340] width 607 height 591
click at [1012, 109] on button "Play" at bounding box center [1012, 112] width 39 height 22
click at [313, 438] on button "Subtitles" at bounding box center [324, 437] width 63 height 17
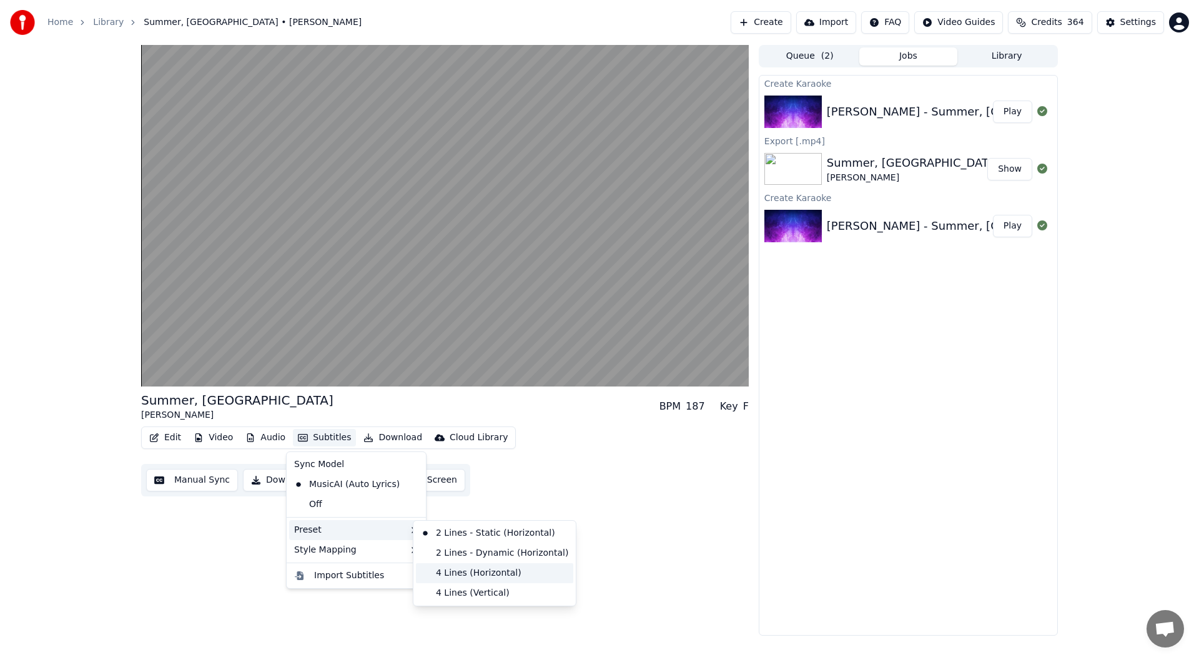
click at [462, 572] on div "4 Lines (Horizontal)" at bounding box center [494, 573] width 157 height 20
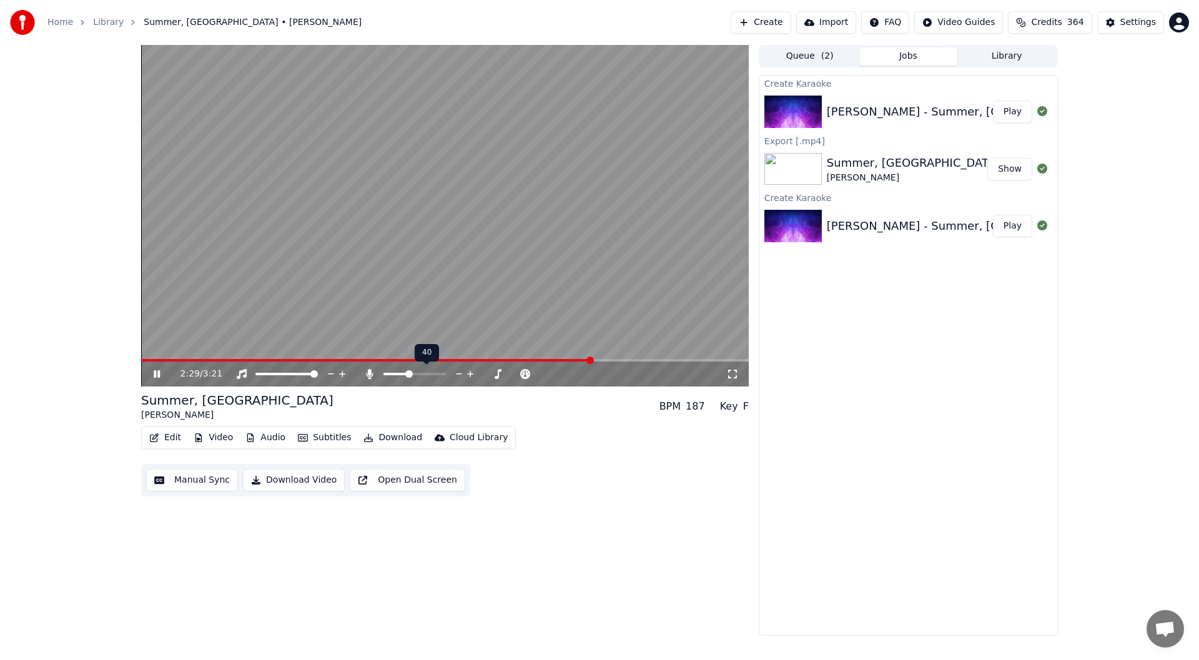
click at [408, 376] on span at bounding box center [408, 373] width 7 height 7
drag, startPoint x: 409, startPoint y: 370, endPoint x: 385, endPoint y: 373, distance: 23.9
click at [385, 373] on div at bounding box center [426, 374] width 101 height 12
click at [385, 373] on span at bounding box center [395, 374] width 25 height 2
click at [383, 373] on span at bounding box center [386, 373] width 7 height 7
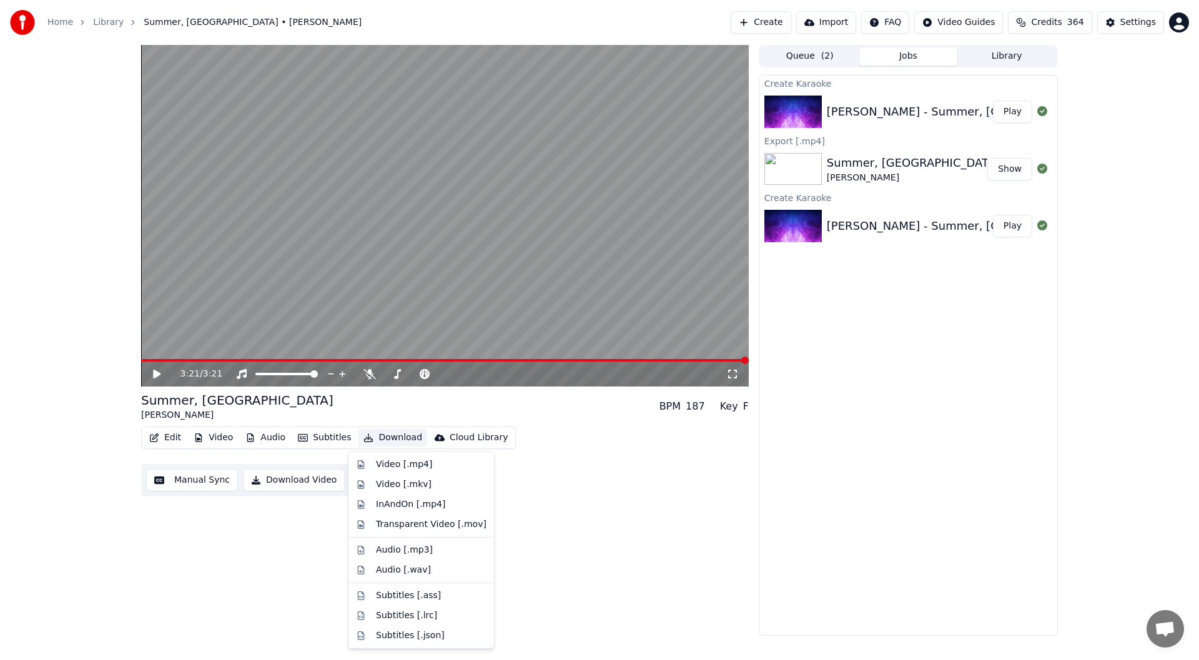
click at [385, 437] on button "Download" at bounding box center [392, 437] width 69 height 17
click at [383, 463] on div "Video [.mp4]" at bounding box center [404, 464] width 56 height 12
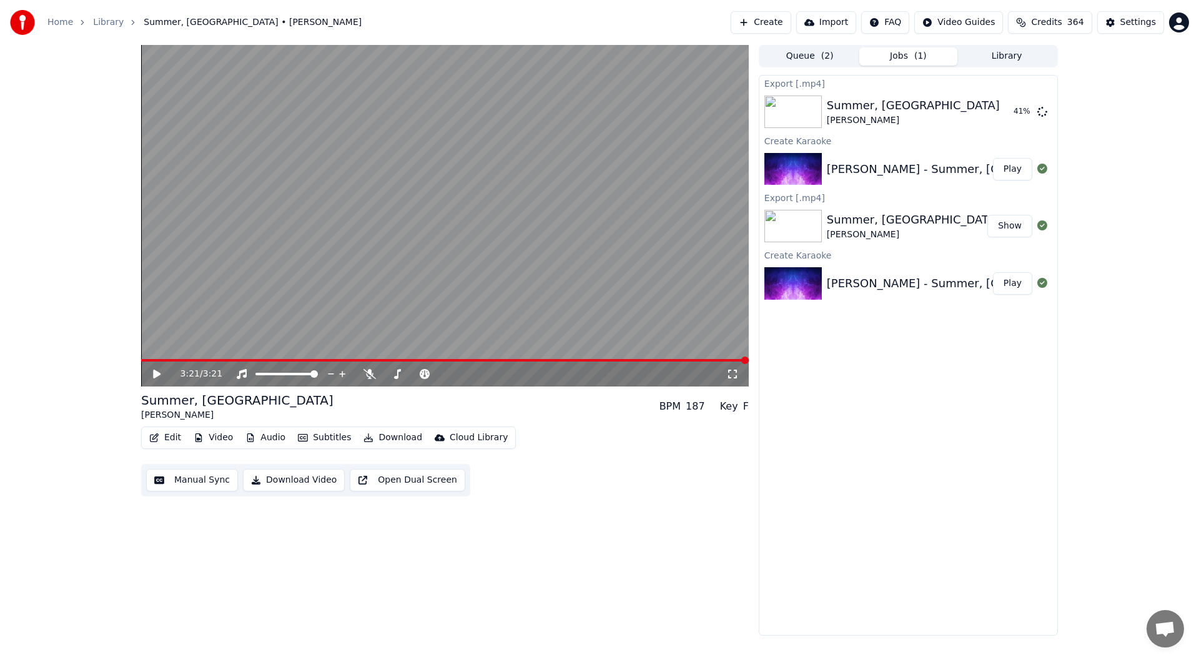
click at [1010, 225] on button "Show" at bounding box center [1009, 226] width 45 height 22
click at [911, 60] on button "Jobs ( 1 )" at bounding box center [908, 56] width 99 height 18
click at [807, 57] on button "Queue ( 2 )" at bounding box center [809, 56] width 99 height 18
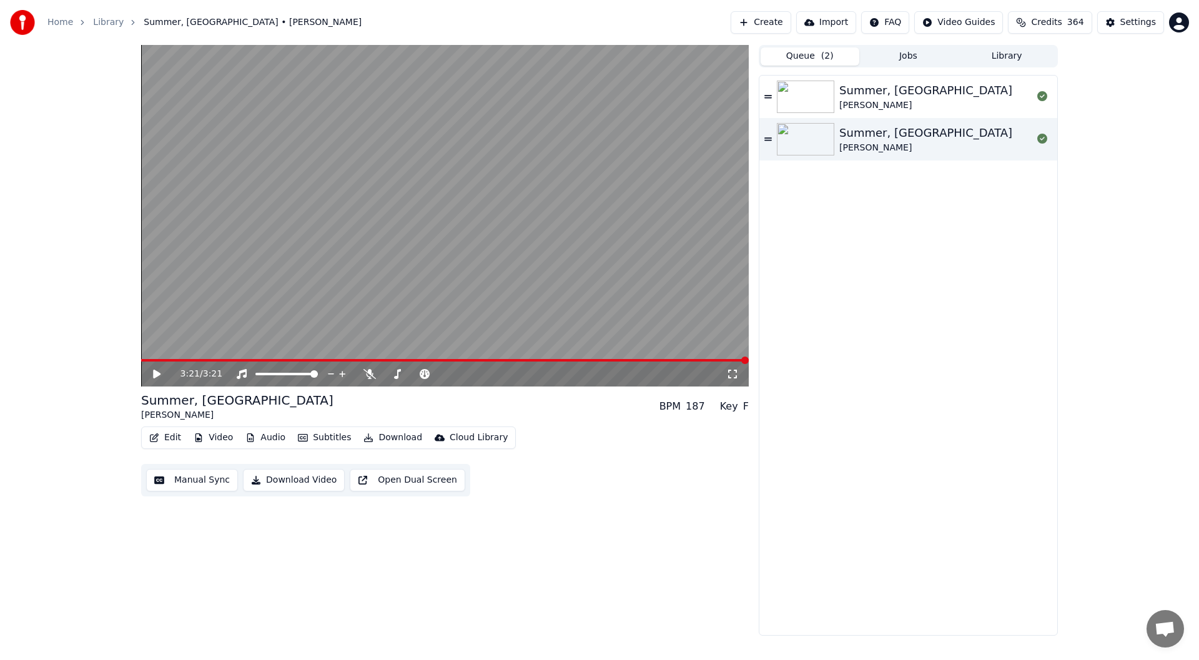
click at [768, 95] on icon at bounding box center [767, 96] width 7 height 9
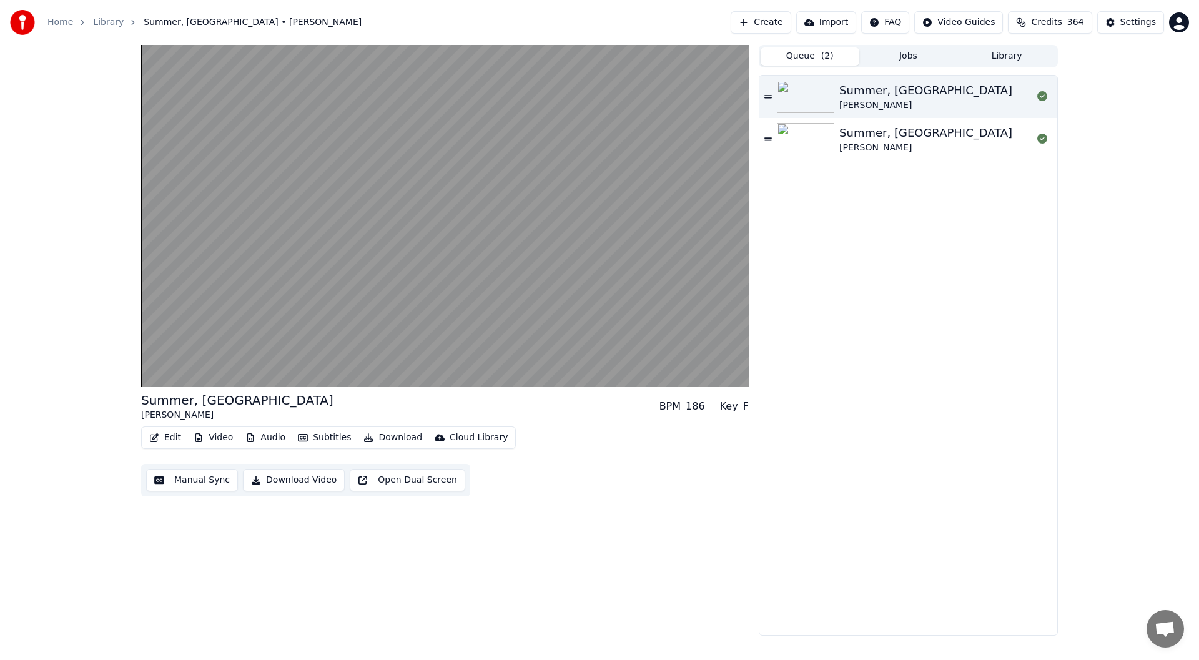
click at [765, 138] on icon at bounding box center [767, 138] width 7 height 3
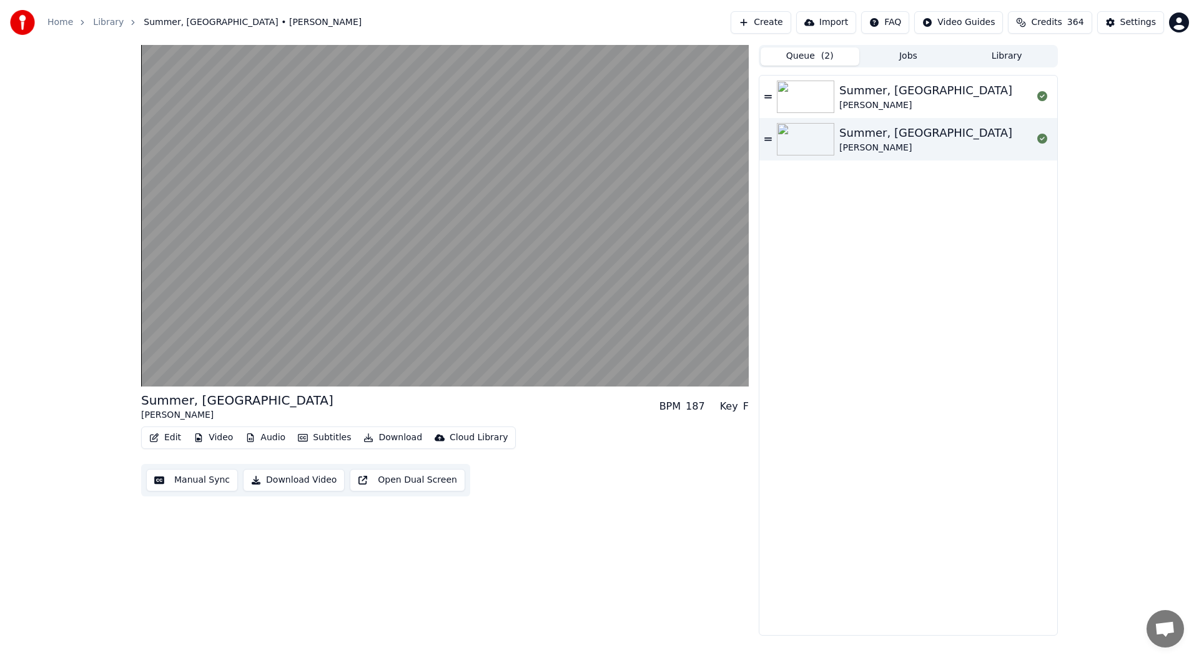
click at [810, 228] on div "Summer, Highland Falls [PERSON_NAME], [GEOGRAPHIC_DATA] [PERSON_NAME]" at bounding box center [908, 355] width 298 height 559
click at [810, 56] on button "Queue ( 2 )" at bounding box center [809, 56] width 99 height 18
click at [877, 220] on div "Summer, Highland Falls [PERSON_NAME], [GEOGRAPHIC_DATA] [PERSON_NAME]" at bounding box center [908, 355] width 298 height 559
click at [826, 56] on span "( 2 )" at bounding box center [827, 56] width 12 height 12
click at [897, 53] on button "Jobs" at bounding box center [908, 56] width 99 height 18
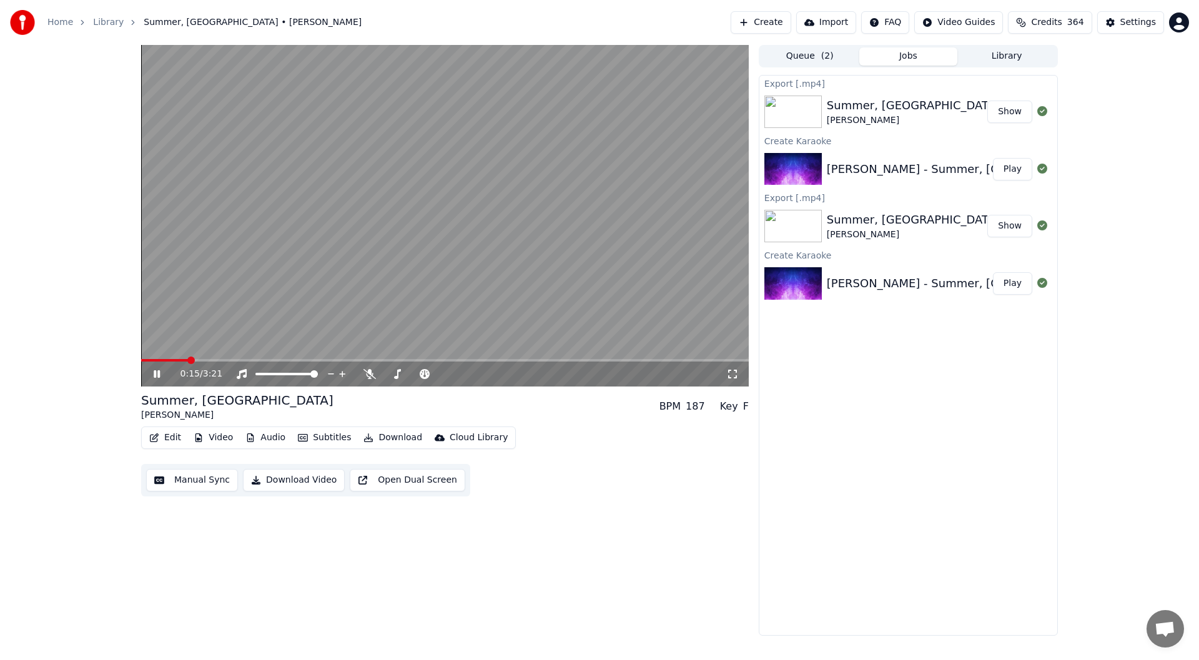
click at [156, 374] on icon at bounding box center [157, 373] width 6 height 7
click at [1001, 113] on button "Show" at bounding box center [1009, 112] width 45 height 22
click at [785, 21] on button "Create" at bounding box center [760, 22] width 61 height 22
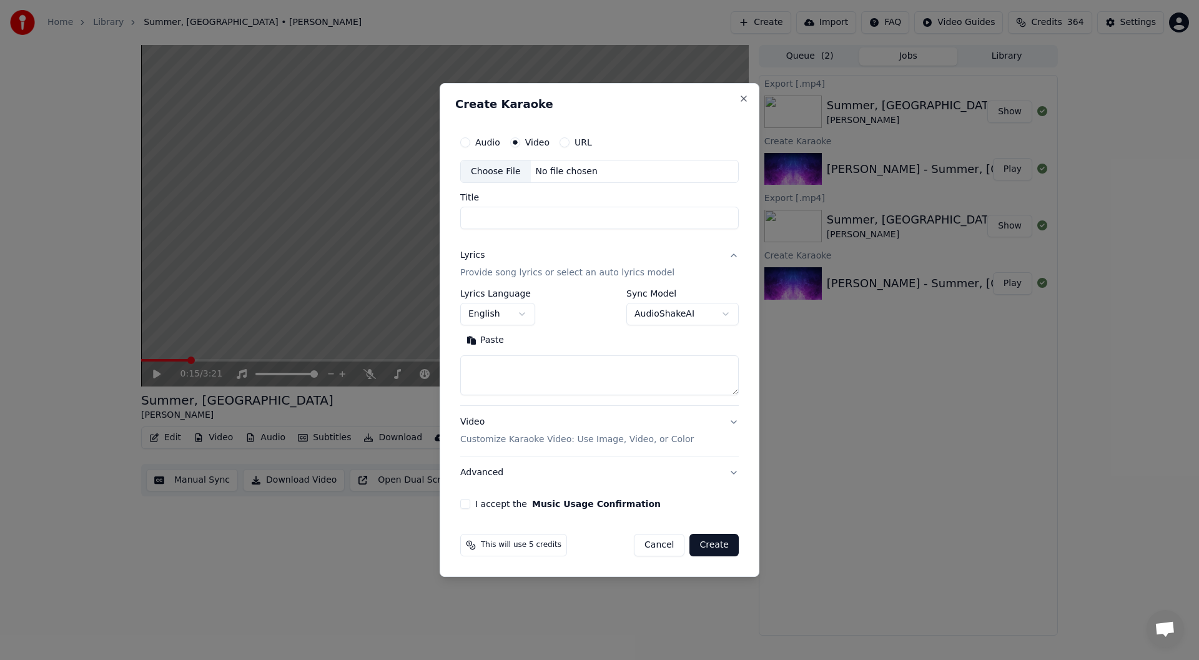
click at [489, 174] on div "Choose File" at bounding box center [496, 171] width 70 height 22
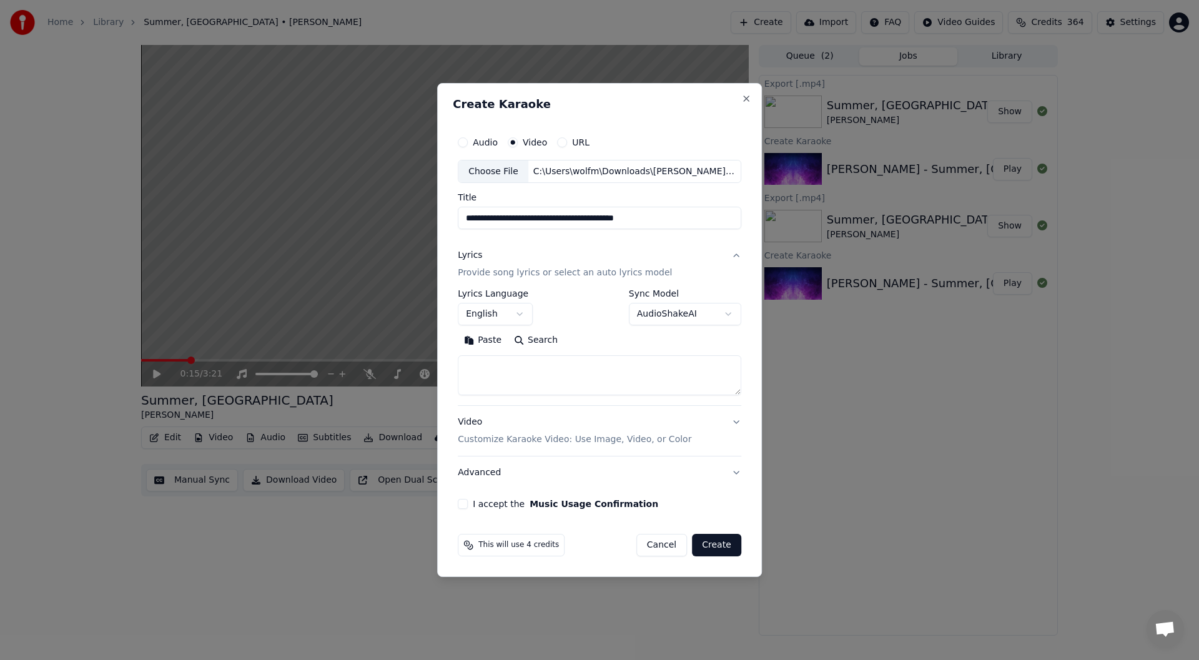
click at [662, 220] on input "**********" at bounding box center [599, 218] width 283 height 22
type input "**********"
click at [655, 313] on body "**********" at bounding box center [599, 330] width 1199 height 660
click at [467, 505] on button "I accept the Music Usage Confirmation" at bounding box center [463, 504] width 10 height 10
click at [708, 546] on button "Create" at bounding box center [716, 545] width 49 height 22
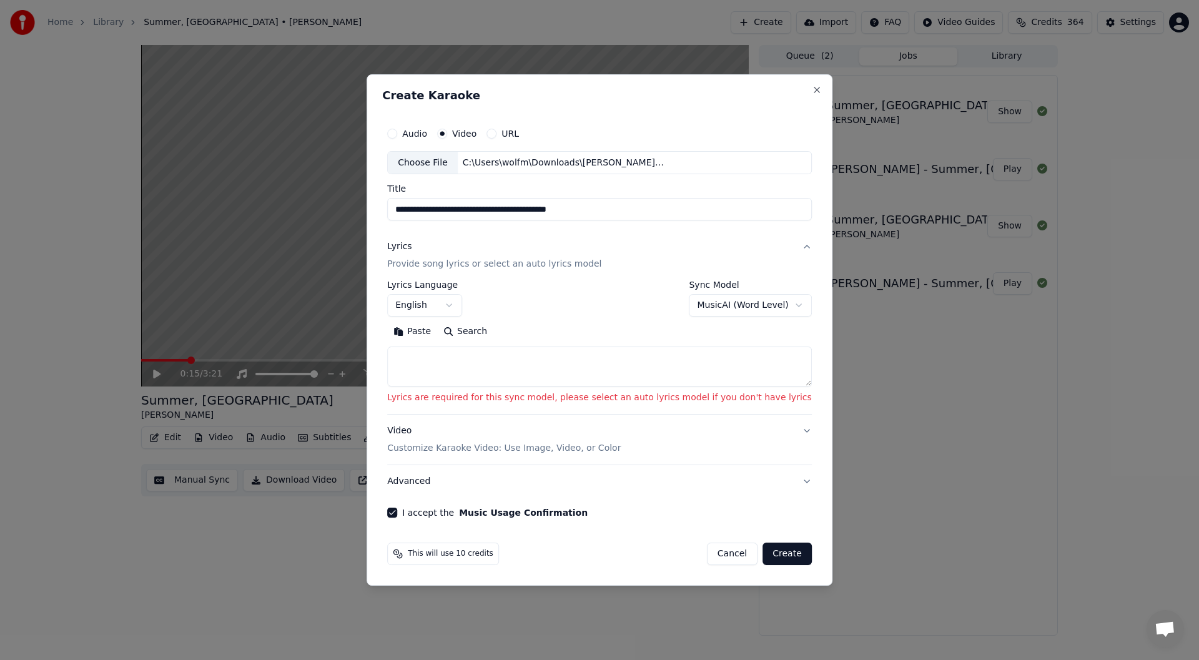
click at [762, 553] on button "Create" at bounding box center [786, 554] width 49 height 22
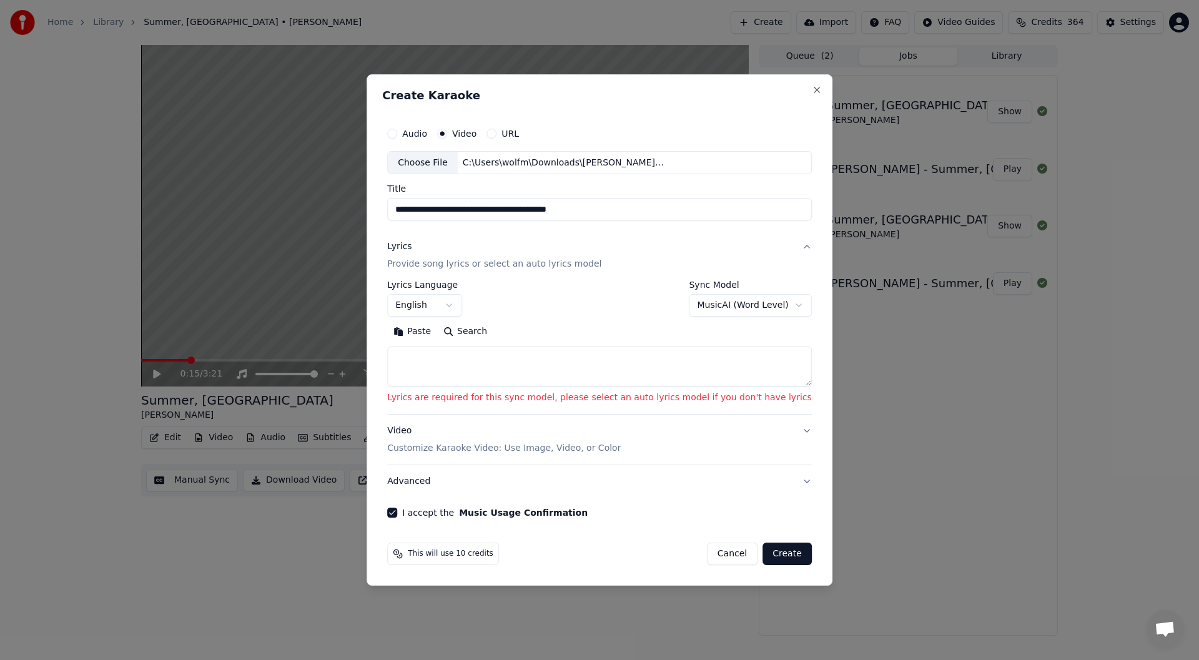
click at [762, 553] on button "Create" at bounding box center [786, 554] width 49 height 22
click at [700, 303] on body "**********" at bounding box center [599, 330] width 1199 height 660
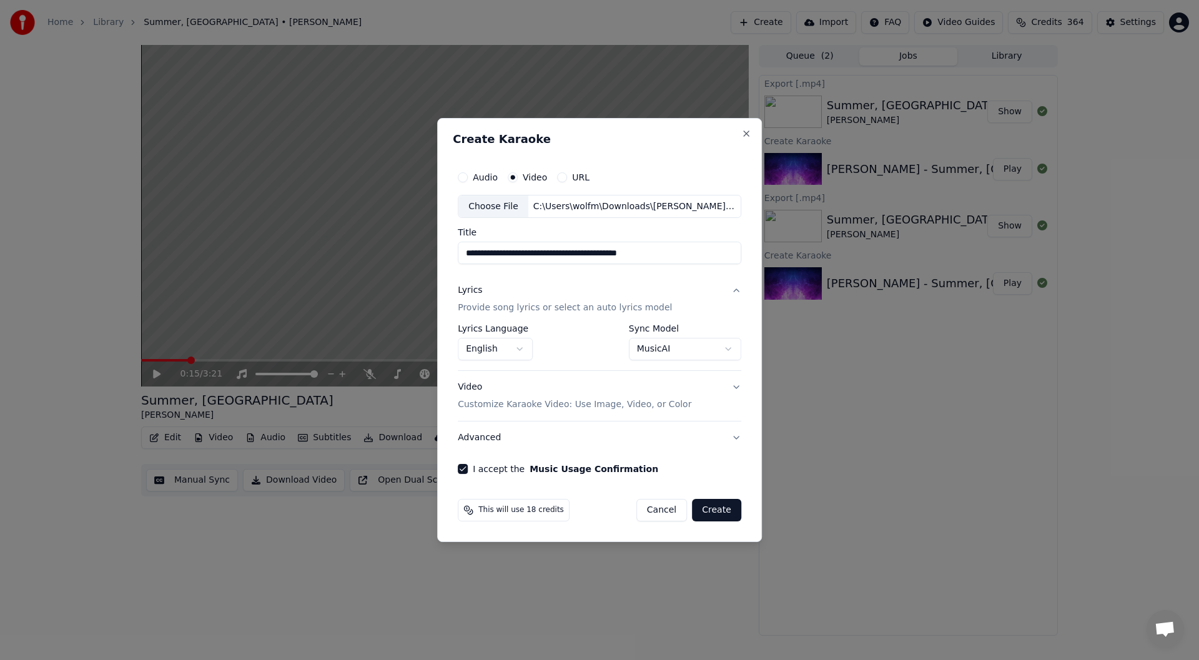
click at [715, 509] on button "Create" at bounding box center [716, 510] width 49 height 22
select select "**********"
select select
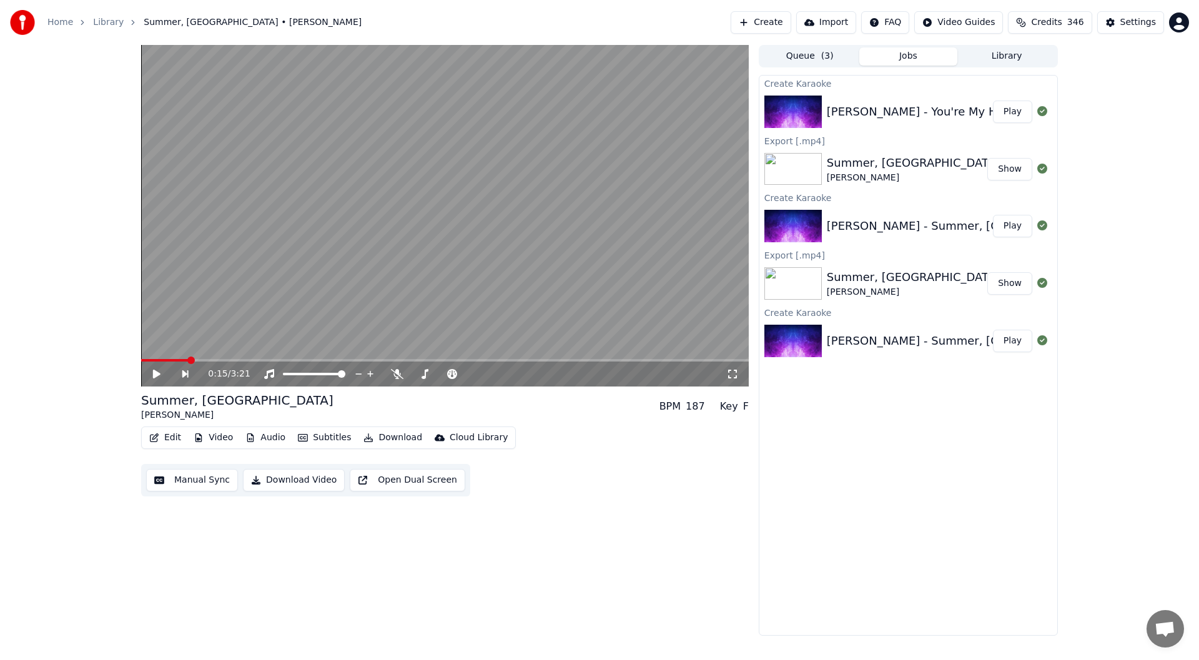
click at [1009, 111] on button "Play" at bounding box center [1012, 112] width 39 height 22
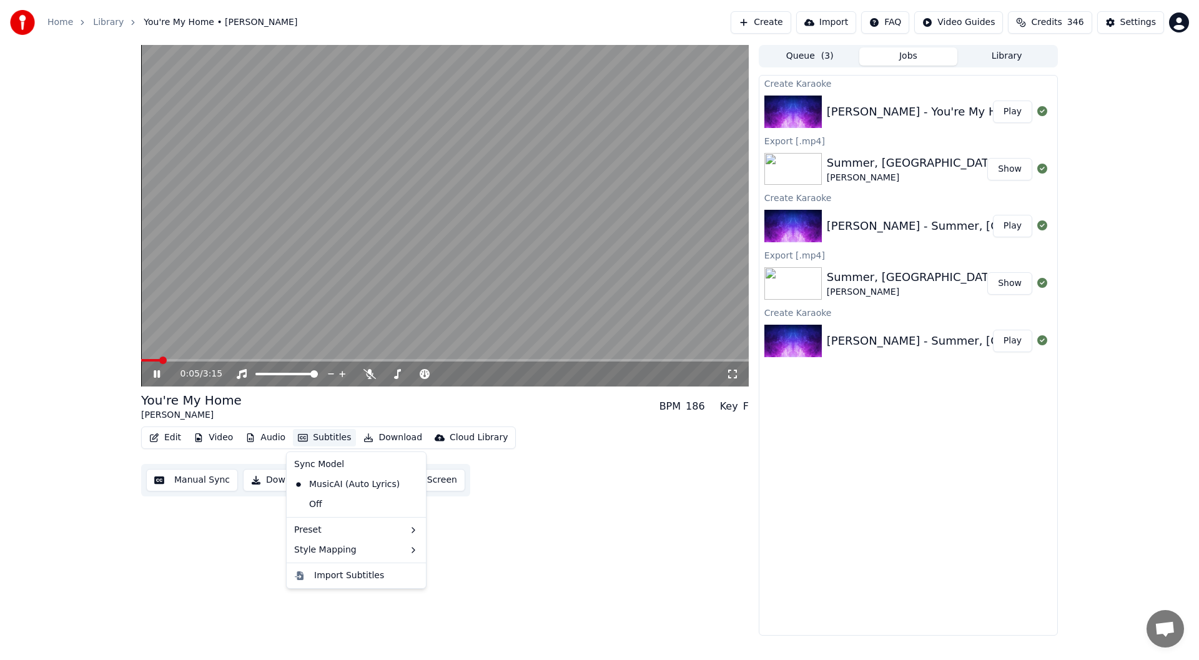
click at [320, 440] on button "Subtitles" at bounding box center [324, 437] width 63 height 17
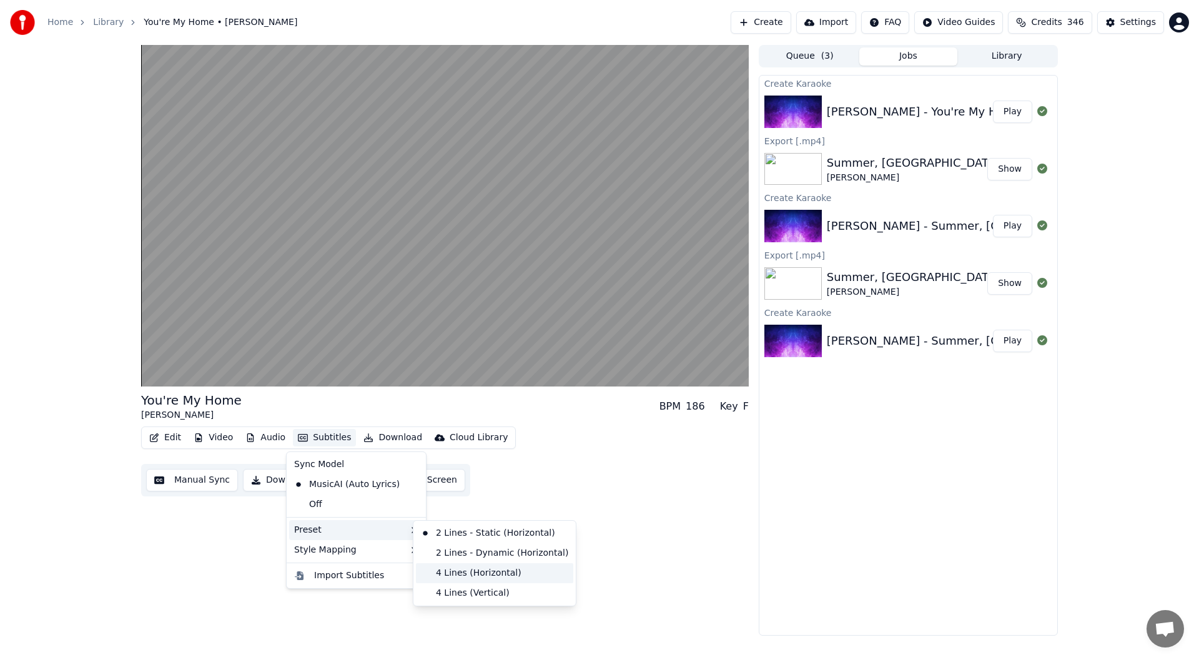
click at [455, 573] on div "4 Lines (Horizontal)" at bounding box center [494, 573] width 157 height 20
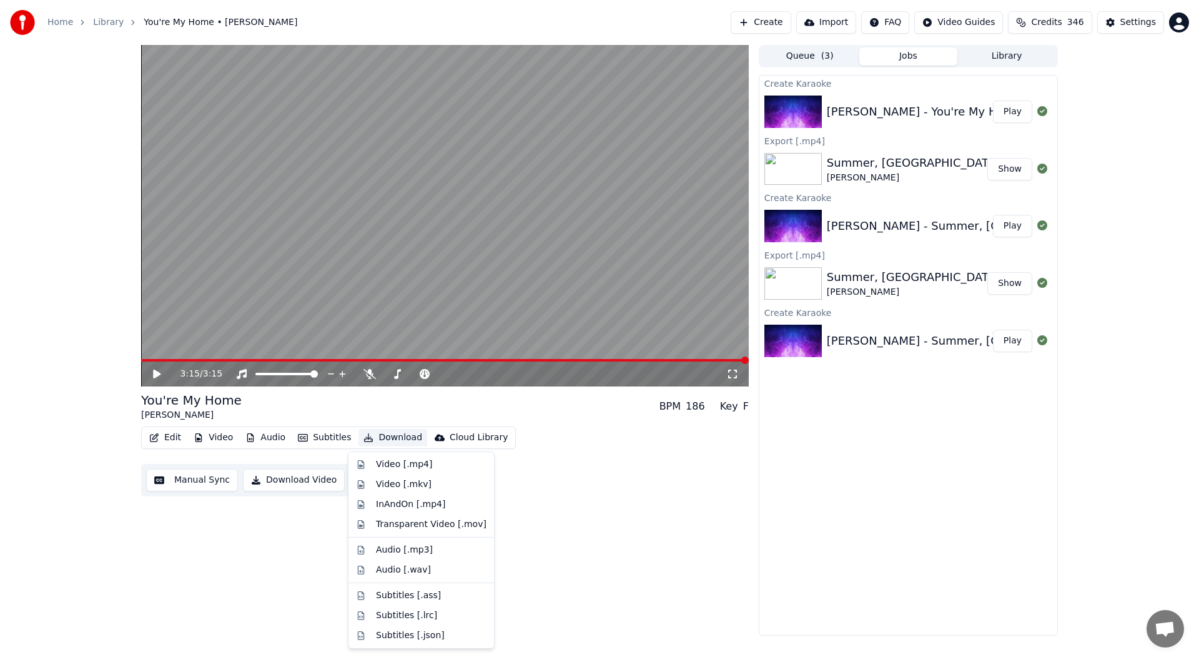
click at [383, 438] on button "Download" at bounding box center [392, 437] width 69 height 17
click at [393, 464] on div "Video [.mp4]" at bounding box center [404, 464] width 56 height 12
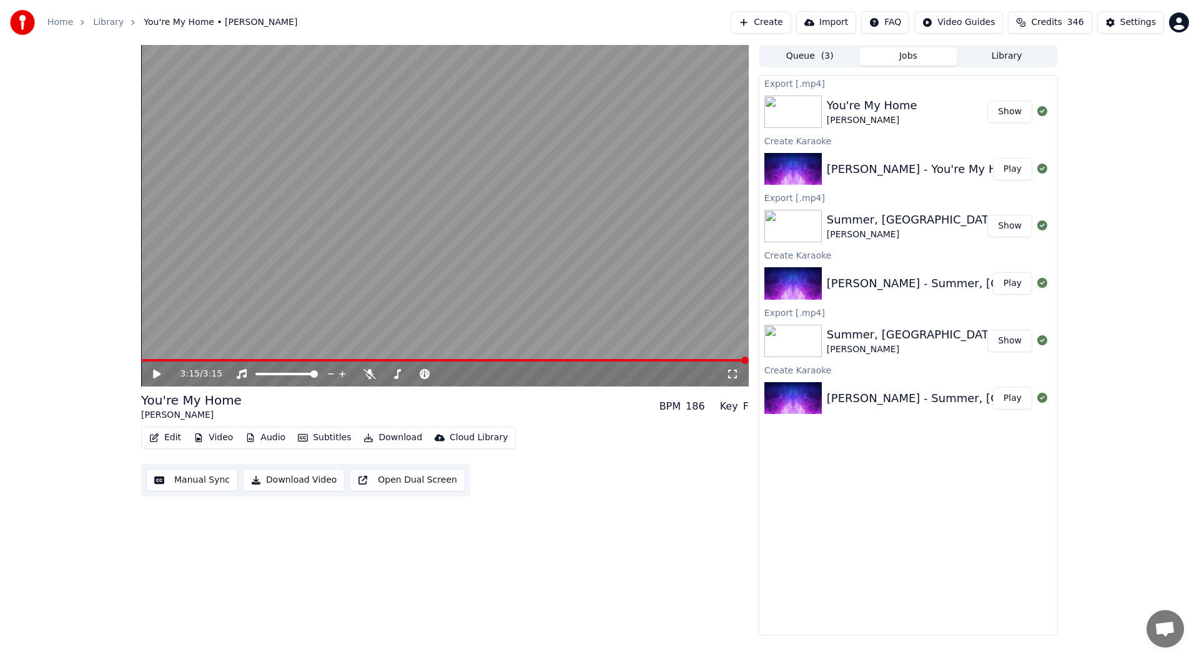
click at [1006, 117] on button "Show" at bounding box center [1009, 112] width 45 height 22
click at [1003, 116] on button "Show" at bounding box center [1009, 112] width 45 height 22
click at [1009, 114] on button "Show" at bounding box center [1009, 112] width 45 height 22
click at [1009, 113] on button "Show" at bounding box center [1009, 112] width 45 height 22
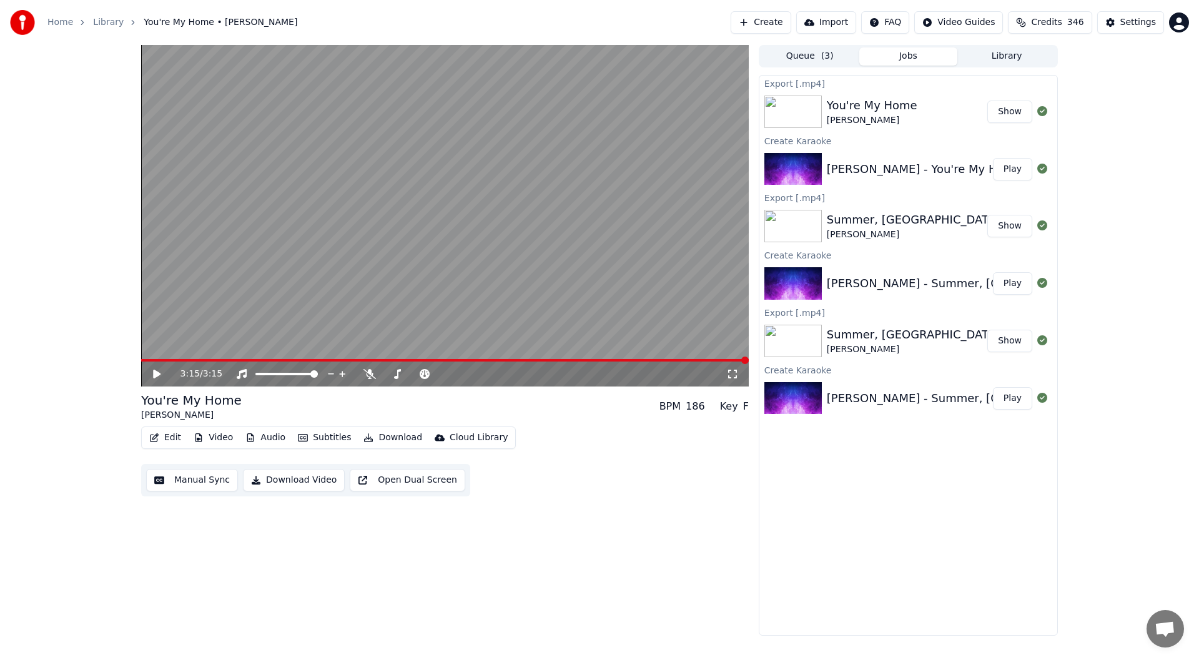
click at [1009, 113] on button "Show" at bounding box center [1009, 112] width 45 height 22
click at [1006, 228] on button "Show" at bounding box center [1009, 226] width 45 height 22
click at [1051, 21] on span "Credits" at bounding box center [1046, 22] width 31 height 12
click at [1124, 21] on div "Settings" at bounding box center [1138, 22] width 36 height 12
